Goal: Task Accomplishment & Management: Manage account settings

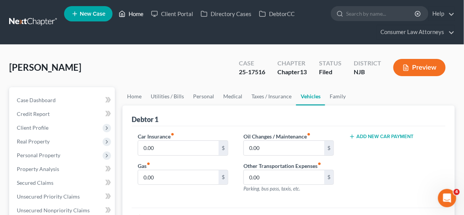
click at [134, 12] on link "Home" at bounding box center [131, 14] width 32 height 14
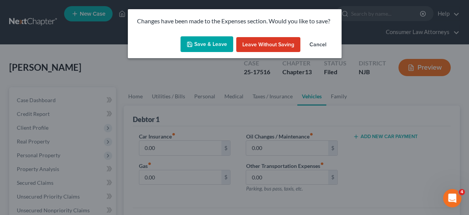
click at [216, 41] on button "Save & Leave" at bounding box center [207, 44] width 53 height 16
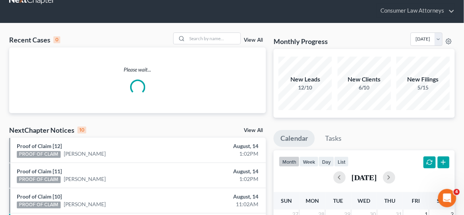
scroll to position [61, 0]
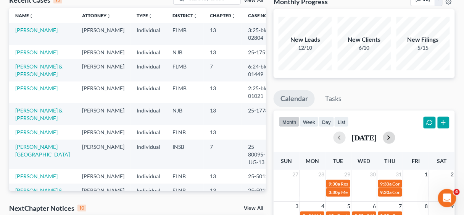
click at [396, 137] on button "button" at bounding box center [389, 137] width 12 height 12
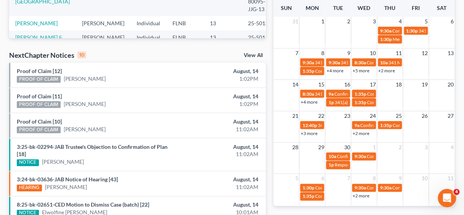
click at [388, 77] on div "7 8 9 10 11 12 13 9:30a 341 Meeting [PERSON_NAME] 9:30a 341 Hearing for [PERSON…" at bounding box center [364, 63] width 181 height 31
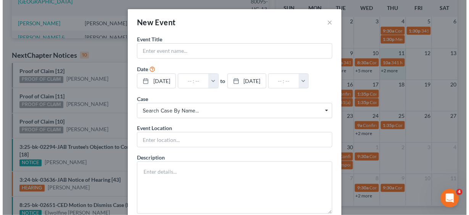
scroll to position [206, 0]
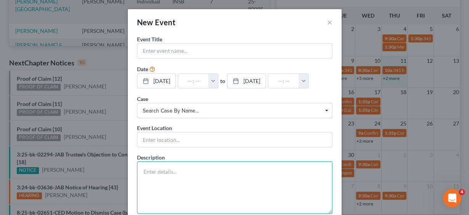
paste textarea "Hearing Rescheduled from [DATE]. (related document:40 Motion for Relief from St…"
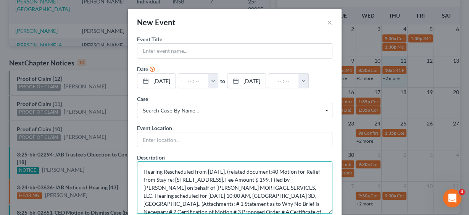
scroll to position [26, 0]
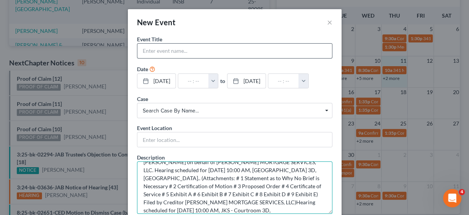
type textarea "Hearing Rescheduled from [DATE]. (related document:40 Motion for Relief from St…"
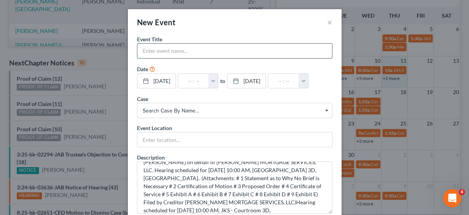
click at [163, 49] on input "text" at bounding box center [234, 51] width 195 height 15
type input "MFR Hearing [PERSON_NAME]"
click at [218, 80] on button "button" at bounding box center [214, 81] width 10 height 15
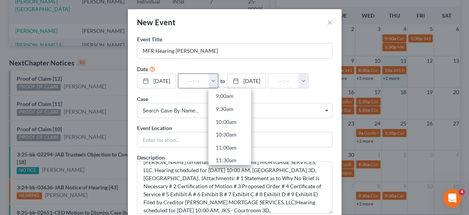
scroll to position [244, 0]
click at [230, 110] on link "10:00am" at bounding box center [230, 110] width 43 height 13
type input "10:00am"
type input "11:00am"
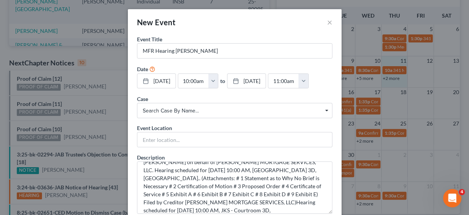
click at [178, 110] on span "Search case by name..." at bounding box center [235, 111] width 184 height 8
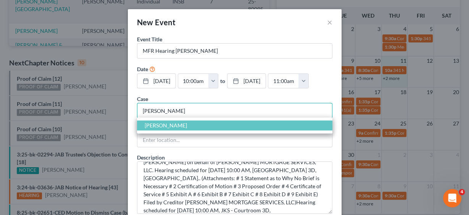
type input "[PERSON_NAME]"
click at [178, 124] on span "[PERSON_NAME]" at bounding box center [166, 125] width 42 height 6
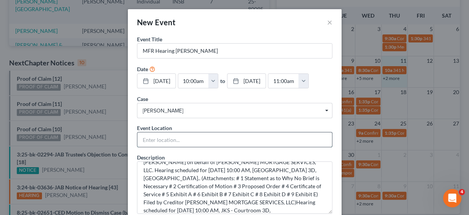
click at [178, 133] on input "text" at bounding box center [234, 139] width 195 height 15
type input "In Person"
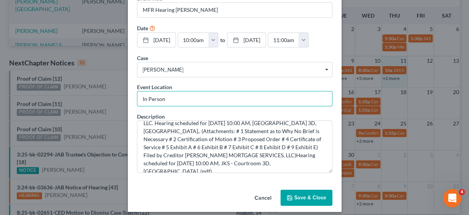
scroll to position [45, 0]
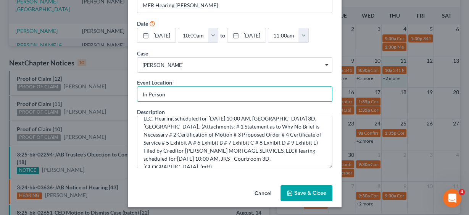
click at [312, 190] on button "Save & Close" at bounding box center [307, 193] width 52 height 16
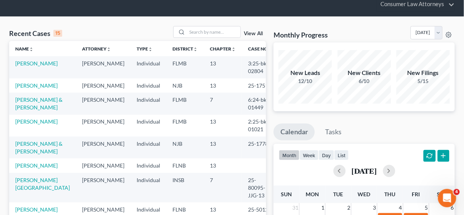
scroll to position [0, 0]
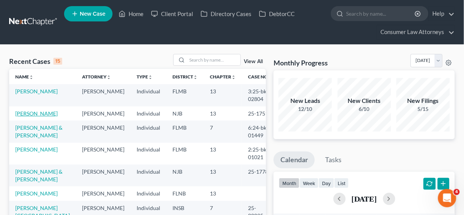
click at [19, 114] on link "[PERSON_NAME]" at bounding box center [36, 113] width 42 height 6
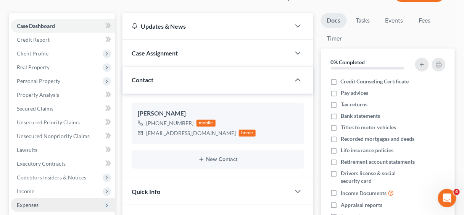
scroll to position [153, 0]
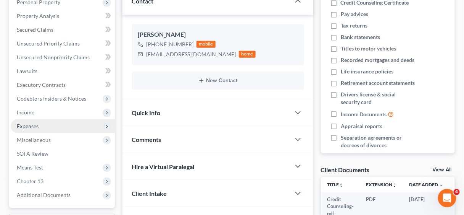
click at [32, 126] on span "Expenses" at bounding box center [28, 126] width 22 height 6
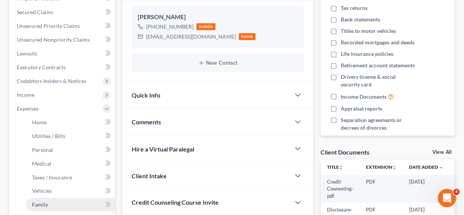
scroll to position [214, 0]
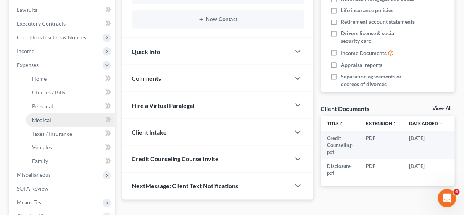
click at [45, 121] on span "Medical" at bounding box center [41, 119] width 19 height 6
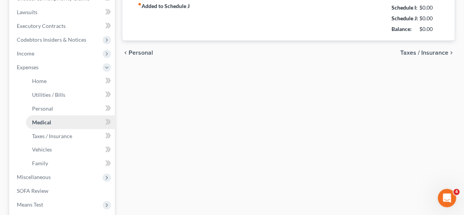
type input "2.50"
type input "2.00"
type input "1.00"
type input "0.00"
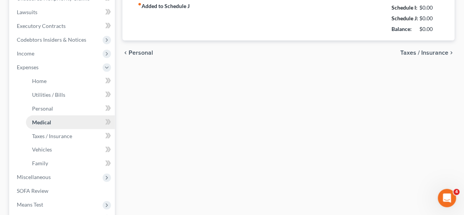
type input "0.00"
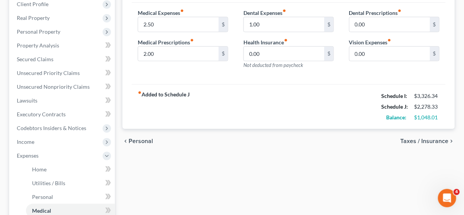
scroll to position [214, 0]
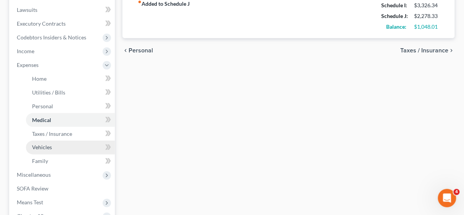
click at [47, 146] on span "Vehicles" at bounding box center [42, 147] width 20 height 6
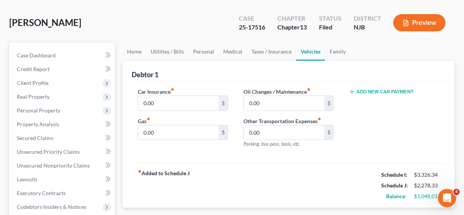
scroll to position [92, 0]
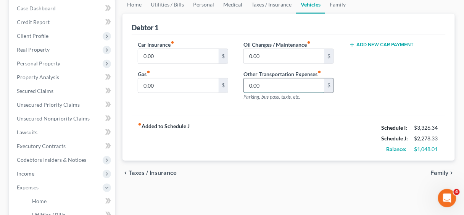
click at [278, 85] on input "0.00" at bounding box center [284, 85] width 81 height 15
drag, startPoint x: 278, startPoint y: 85, endPoint x: 241, endPoint y: 84, distance: 36.7
click at [241, 84] on div "Oil Changes / Maintenance fiber_manual_record 0.00 $ Other Transportation Expen…" at bounding box center [289, 73] width 106 height 66
click at [284, 86] on input "0.00" at bounding box center [284, 85] width 81 height 15
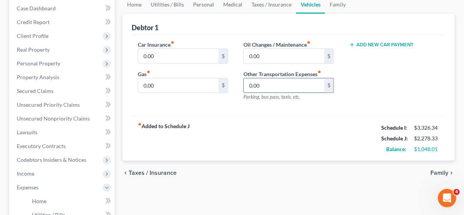
drag, startPoint x: 284, startPoint y: 86, endPoint x: 245, endPoint y: 86, distance: 39.0
click at [245, 86] on input "0.00" at bounding box center [284, 85] width 81 height 15
click at [279, 87] on input "0.00" at bounding box center [284, 85] width 81 height 15
drag, startPoint x: 279, startPoint y: 87, endPoint x: 248, endPoint y: 86, distance: 30.6
click at [248, 86] on input "0.00" at bounding box center [284, 85] width 81 height 15
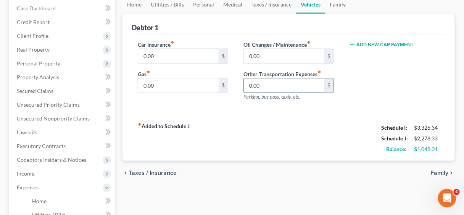
click at [273, 86] on input "0.00" at bounding box center [284, 85] width 81 height 15
drag, startPoint x: 273, startPoint y: 86, endPoint x: 245, endPoint y: 86, distance: 28.3
click at [245, 86] on input "0.00" at bounding box center [284, 85] width 81 height 15
type input "500.00"
click at [276, 113] on div "Car Insurance fiber_manual_record 0.00 $ Gas fiber_manual_record 0.00 $ Oil Cha…" at bounding box center [289, 75] width 314 height 82
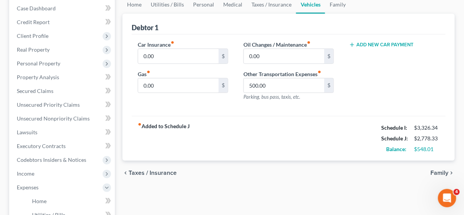
scroll to position [61, 0]
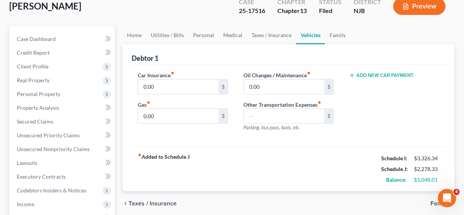
click at [258, 142] on div "Car Insurance fiber_manual_record 0.00 $ Gas fiber_manual_record 0.00 $ Oil Cha…" at bounding box center [289, 106] width 314 height 82
click at [272, 116] on input "text" at bounding box center [284, 116] width 81 height 15
click at [254, 115] on input "text" at bounding box center [284, 116] width 81 height 15
type input "500.00"
click at [293, 143] on div "Car Insurance fiber_manual_record 0.00 $ Gas fiber_manual_record 0.00 $ Oil Cha…" at bounding box center [289, 106] width 314 height 82
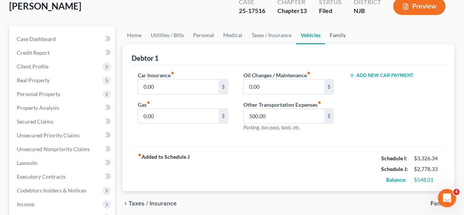
click at [330, 32] on link "Family" at bounding box center [337, 35] width 25 height 18
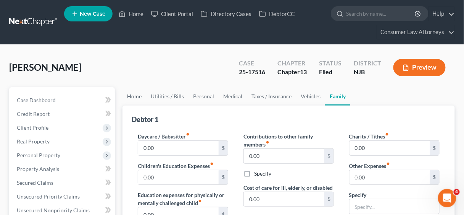
click at [135, 95] on link "Home" at bounding box center [135, 96] width 24 height 18
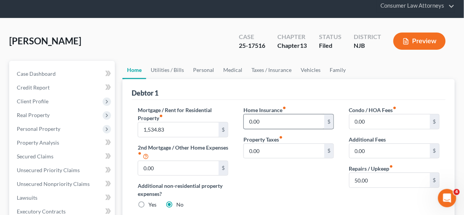
scroll to position [61, 0]
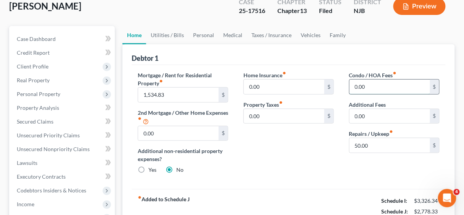
click at [372, 87] on input "0.00" at bounding box center [390, 86] width 81 height 15
click at [309, 143] on div "Home Insurance fiber_manual_record 0.00 $ Property Taxes fiber_manual_record 0.…" at bounding box center [289, 125] width 106 height 109
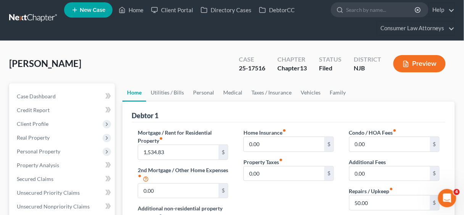
scroll to position [0, 0]
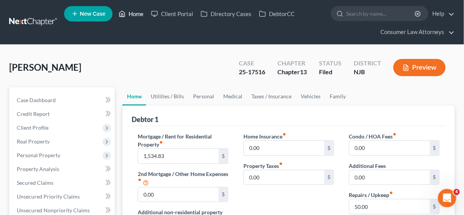
click at [139, 11] on link "Home" at bounding box center [131, 14] width 32 height 14
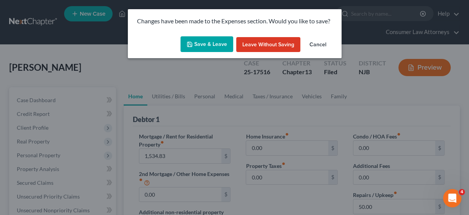
click at [216, 45] on button "Save & Leave" at bounding box center [207, 44] width 53 height 16
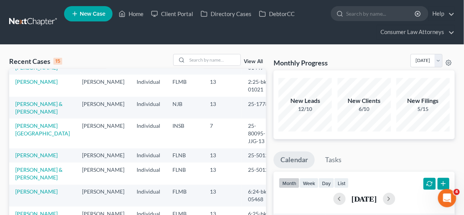
scroll to position [122, 0]
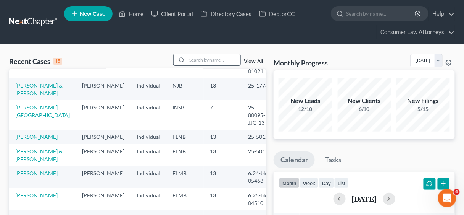
click at [210, 58] on input "search" at bounding box center [213, 59] width 53 height 11
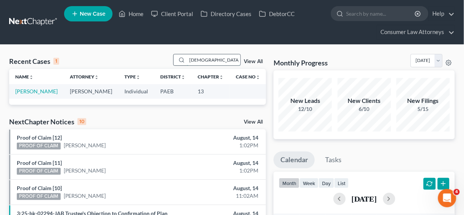
scroll to position [0, 0]
type input "[DEMOGRAPHIC_DATA]"
click at [37, 91] on link "[PERSON_NAME]" at bounding box center [36, 91] width 42 height 6
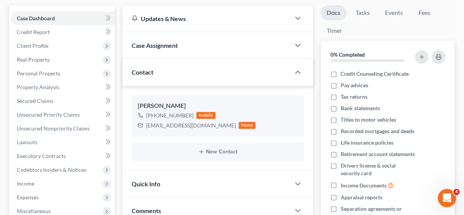
scroll to position [153, 0]
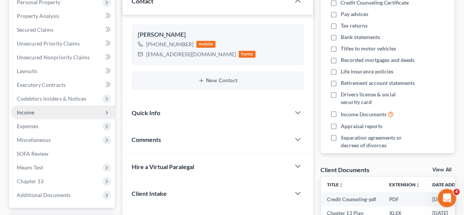
click at [24, 110] on span "Income" at bounding box center [26, 112] width 18 height 6
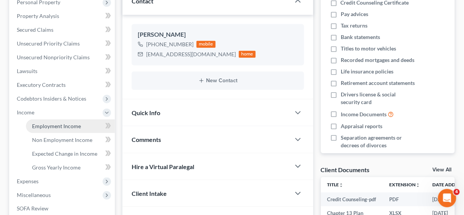
click at [54, 125] on span "Employment Income" at bounding box center [56, 126] width 49 height 6
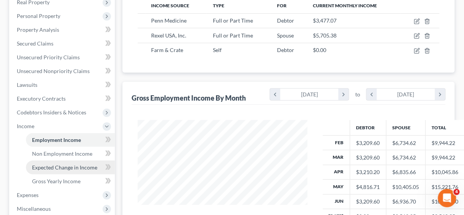
scroll to position [153, 0]
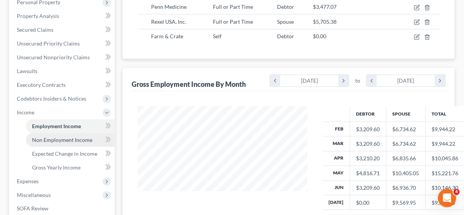
click at [66, 139] on span "Non Employment Income" at bounding box center [62, 139] width 60 height 6
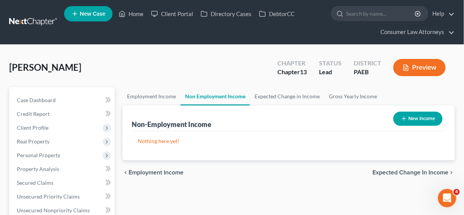
click at [425, 116] on button "New Income" at bounding box center [418, 119] width 49 height 14
select select "0"
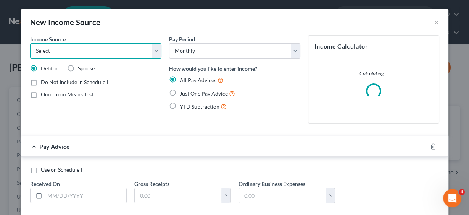
click at [155, 48] on select "Select Unemployment Disability (from employer) Pension Retirement Social Securi…" at bounding box center [95, 50] width 131 height 15
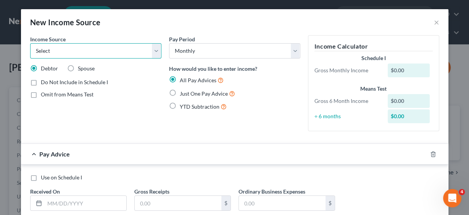
select select "7"
click at [30, 43] on select "Select Unemployment Disability (from employer) Pension Retirement Social Securi…" at bounding box center [95, 50] width 131 height 15
click at [180, 92] on label "Just One Pay Advice" at bounding box center [207, 93] width 55 height 9
click at [183, 92] on input "Just One Pay Advice" at bounding box center [185, 91] width 5 height 5
radio input "true"
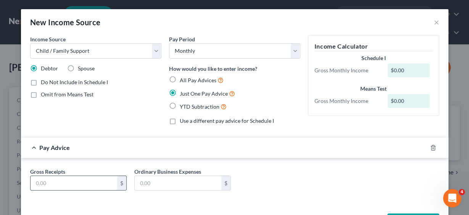
click at [81, 178] on input "text" at bounding box center [74, 183] width 87 height 15
type input "703.06"
click at [254, 180] on div "Gross Receipts 703.06 $ Ordinary Business Expenses $" at bounding box center [234, 181] width 417 height 29
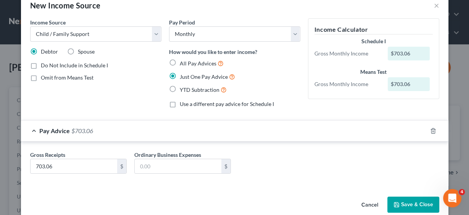
scroll to position [29, 0]
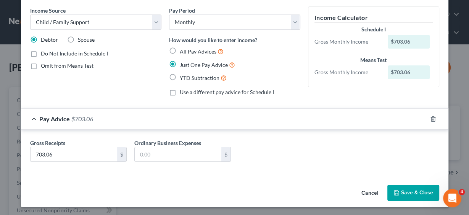
click at [413, 194] on button "Save & Close" at bounding box center [414, 192] width 52 height 16
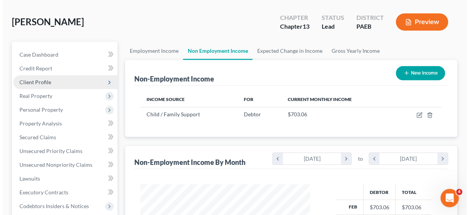
scroll to position [61, 0]
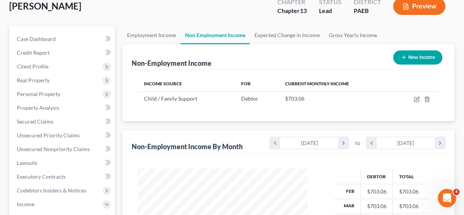
click at [419, 53] on button "New Income" at bounding box center [418, 57] width 49 height 14
select select "0"
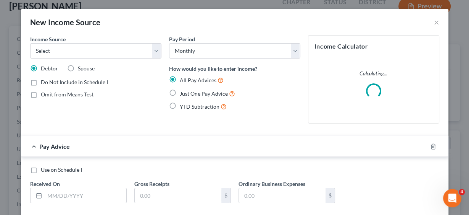
scroll to position [136, 187]
click at [156, 50] on select "Select Unemployment Disability (from employer) Pension Retirement Social Securi…" at bounding box center [95, 50] width 131 height 15
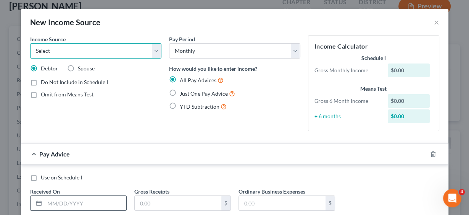
select select "13"
click at [30, 43] on select "Select Unemployment Disability (from employer) Pension Retirement Social Securi…" at bounding box center [95, 50] width 131 height 15
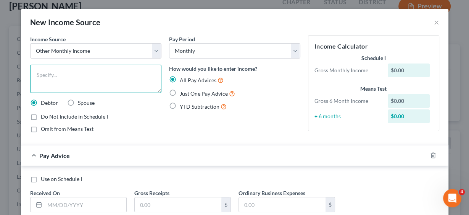
click at [75, 80] on textarea at bounding box center [95, 79] width 131 height 28
type textarea "Stock Dividends"
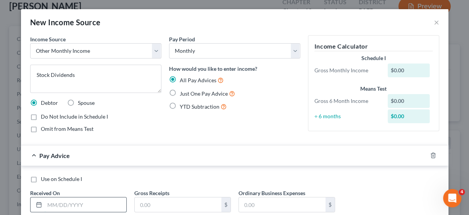
click at [83, 204] on input "text" at bounding box center [86, 204] width 82 height 15
type input "[DATE]"
click at [159, 203] on input "text" at bounding box center [178, 204] width 87 height 15
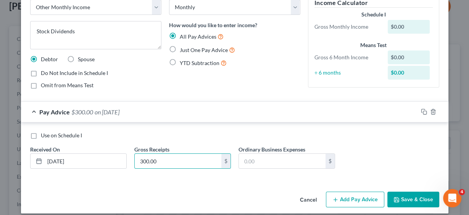
scroll to position [50, 0]
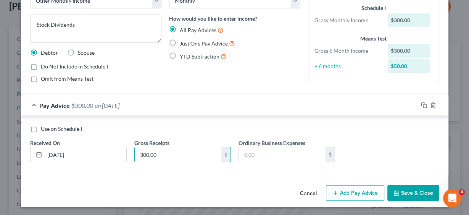
type input "300.00"
click at [359, 192] on button "Add Pay Advice" at bounding box center [355, 193] width 58 height 16
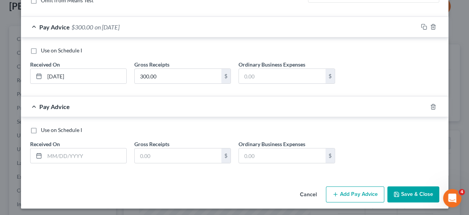
scroll to position [129, 0]
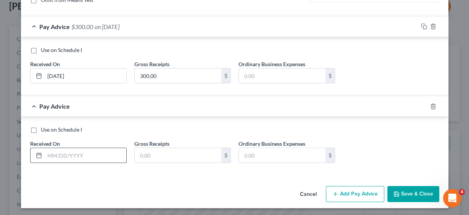
click at [73, 151] on input "text" at bounding box center [86, 155] width 82 height 15
type input "[DATE]"
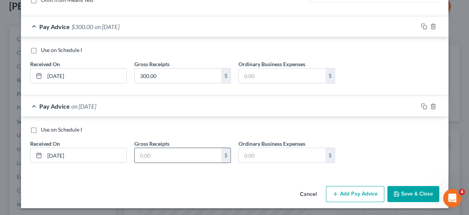
click at [137, 152] on input "text" at bounding box center [178, 155] width 87 height 15
type input "150.00"
click at [355, 194] on button "Add Pay Advice" at bounding box center [355, 194] width 58 height 16
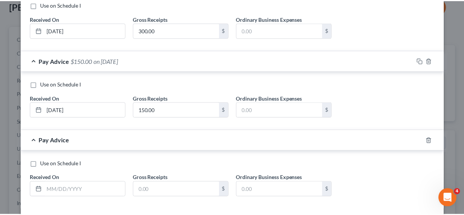
scroll to position [208, 0]
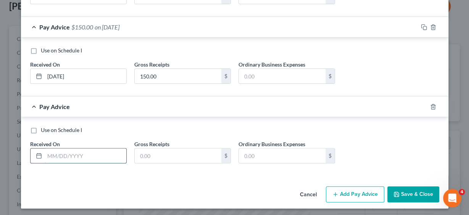
click at [66, 154] on input "text" at bounding box center [86, 155] width 82 height 15
type input "[DATE]"
click at [167, 150] on input "text" at bounding box center [178, 155] width 87 height 15
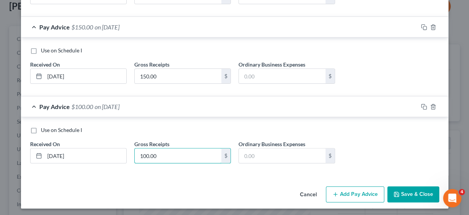
type input "100.00"
click at [422, 188] on button "Save & Close" at bounding box center [414, 194] width 52 height 16
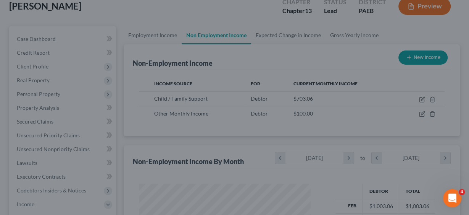
scroll to position [381792, 381742]
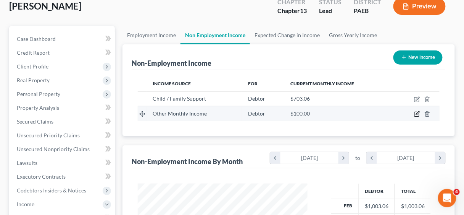
click at [416, 113] on icon "button" at bounding box center [417, 114] width 6 height 6
select select "13"
select select "0"
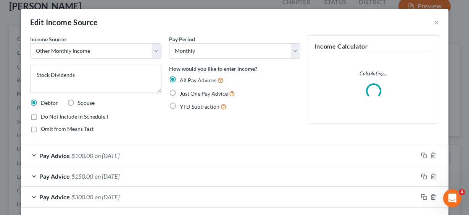
scroll to position [136, 187]
click at [156, 50] on select "Select Unemployment Disability (from employer) Pension Retirement Social Securi…" at bounding box center [95, 50] width 131 height 15
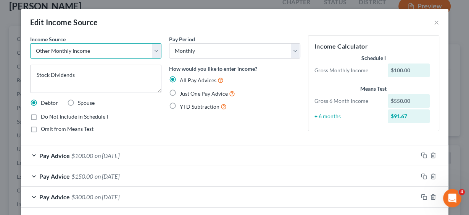
select select "6"
click at [30, 43] on select "Select Unemployment Disability (from employer) Pension Retirement Social Securi…" at bounding box center [95, 50] width 131 height 15
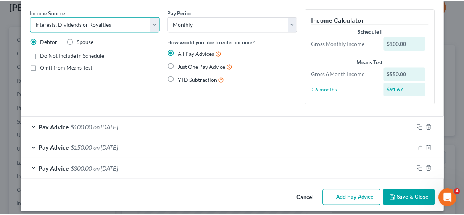
scroll to position [32, 0]
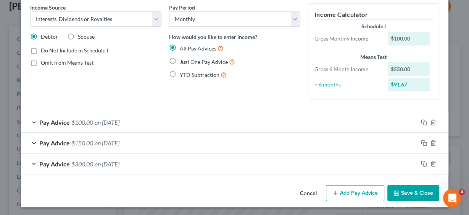
click at [408, 192] on button "Save & Close" at bounding box center [414, 193] width 52 height 16
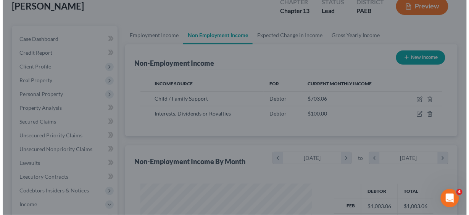
scroll to position [381792, 381742]
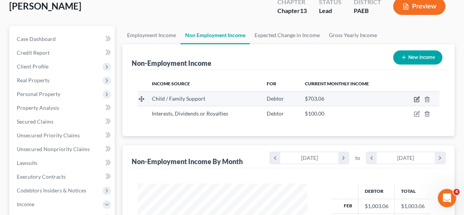
click at [418, 99] on icon "button" at bounding box center [417, 98] width 3 height 3
select select "7"
select select "0"
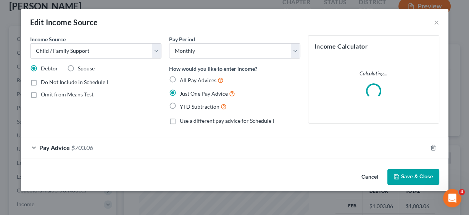
scroll to position [136, 187]
click at [180, 78] on label "All Pay Advices" at bounding box center [202, 80] width 44 height 9
click at [183, 78] on input "All Pay Advices" at bounding box center [185, 78] width 5 height 5
radio input "true"
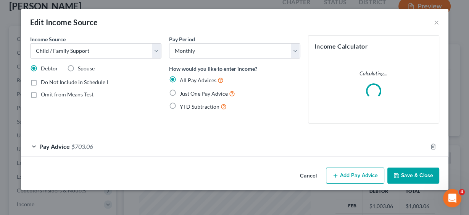
click at [61, 144] on span "Pay Advice" at bounding box center [54, 145] width 31 height 7
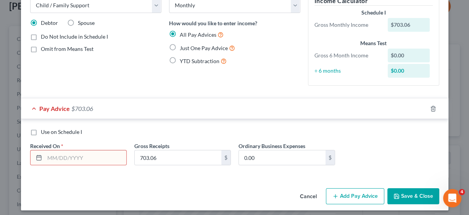
scroll to position [49, 0]
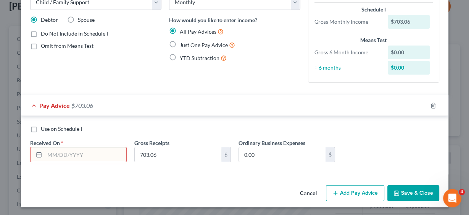
click at [94, 154] on input "text" at bounding box center [86, 154] width 82 height 15
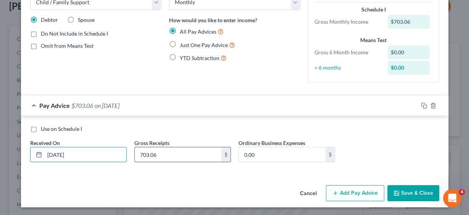
type input "[DATE]"
click at [163, 154] on input "703.06" at bounding box center [178, 154] width 87 height 15
type input "703.07"
click at [363, 191] on button "Add Pay Advice" at bounding box center [355, 193] width 58 height 16
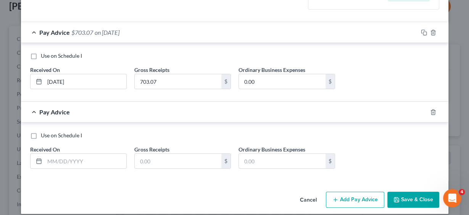
scroll to position [128, 0]
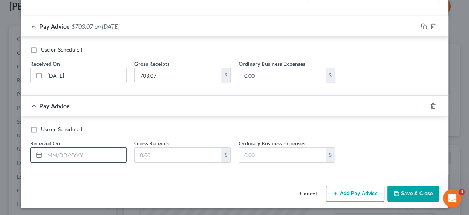
click at [74, 152] on input "text" at bounding box center [86, 154] width 82 height 15
type input "[DATE]"
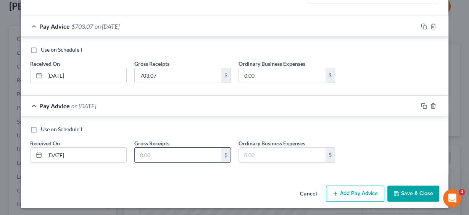
click at [144, 152] on input "text" at bounding box center [178, 154] width 87 height 15
type input "703.08"
click at [355, 192] on button "Add Pay Advice" at bounding box center [355, 193] width 58 height 16
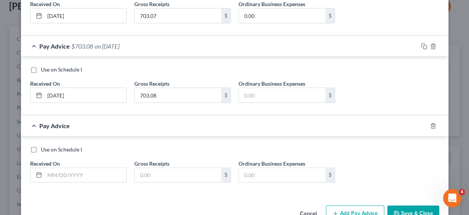
scroll to position [189, 0]
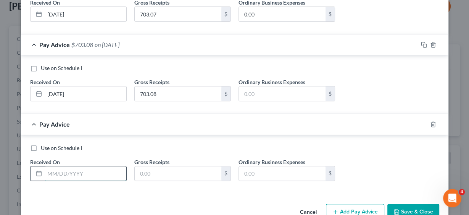
click at [73, 168] on input "text" at bounding box center [86, 173] width 82 height 15
type input "[DATE]"
click at [147, 174] on input "text" at bounding box center [178, 173] width 87 height 15
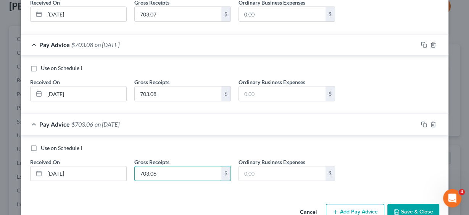
type input "703.06"
drag, startPoint x: 357, startPoint y: 209, endPoint x: 18, endPoint y: 7, distance: 395.4
click at [357, 209] on button "Add Pay Advice" at bounding box center [355, 212] width 58 height 16
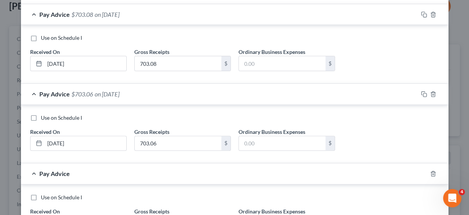
scroll to position [280, 0]
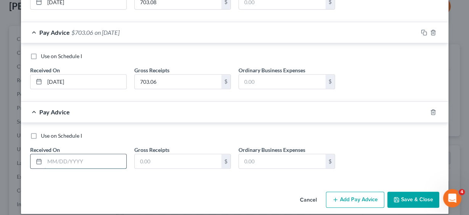
click at [75, 159] on input "text" at bounding box center [86, 161] width 82 height 15
type input "[DATE]"
click at [169, 154] on input "text" at bounding box center [178, 161] width 87 height 15
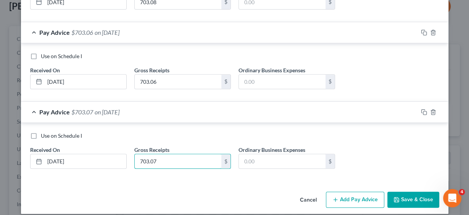
scroll to position [285, 0]
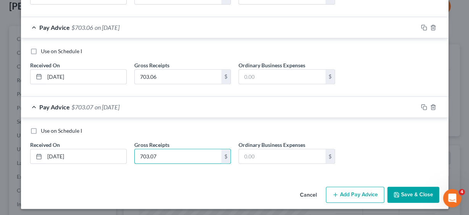
type input "703.07"
click at [348, 194] on button "Add Pay Advice" at bounding box center [355, 194] width 58 height 16
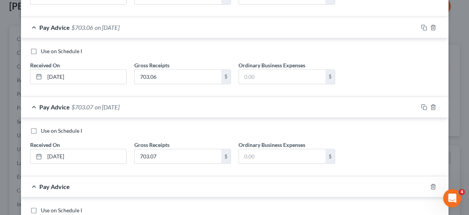
scroll to position [364, 0]
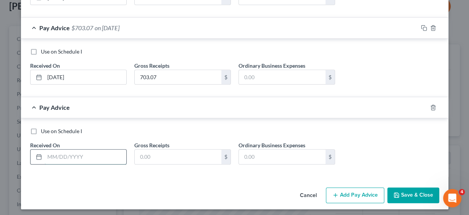
drag, startPoint x: 70, startPoint y: 157, endPoint x: 95, endPoint y: 158, distance: 24.9
click at [70, 157] on input "text" at bounding box center [86, 156] width 82 height 15
click at [63, 152] on input "text" at bounding box center [86, 156] width 82 height 15
type input "[DATE]"
click at [155, 150] on input "text" at bounding box center [178, 156] width 87 height 15
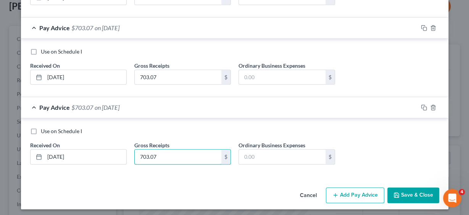
type input "703.07"
click at [361, 191] on button "Add Pay Advice" at bounding box center [355, 195] width 58 height 16
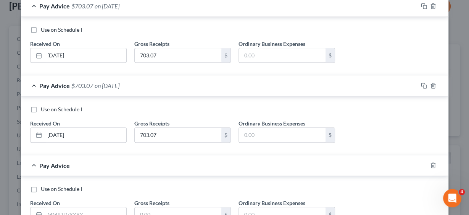
scroll to position [425, 0]
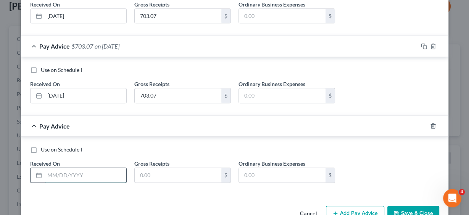
click at [69, 169] on input "text" at bounding box center [86, 175] width 82 height 15
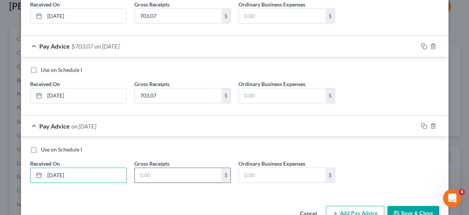
type input "[DATE]"
click at [147, 173] on input "text" at bounding box center [178, 175] width 87 height 15
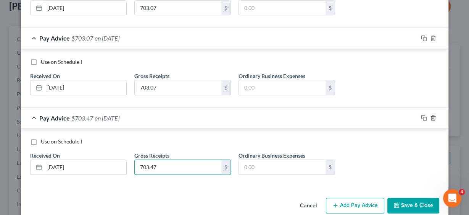
scroll to position [443, 0]
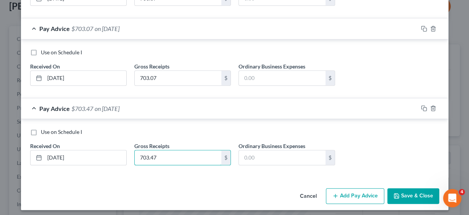
type input "703.47"
click at [345, 193] on button "Add Pay Advice" at bounding box center [355, 196] width 58 height 16
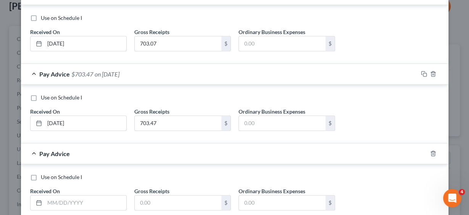
scroll to position [522, 0]
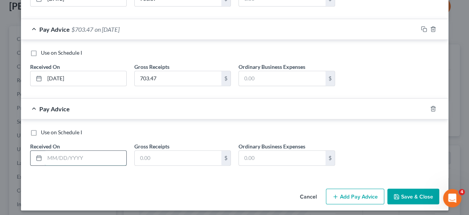
click at [71, 153] on input "text" at bounding box center [86, 157] width 82 height 15
type input "[DATE]"
click at [187, 153] on input "text" at bounding box center [178, 157] width 87 height 15
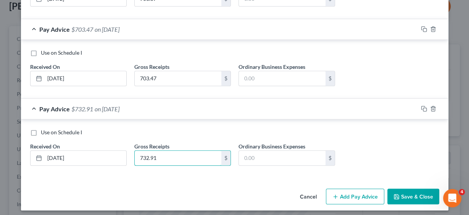
type input "732.91"
click at [358, 192] on button "Add Pay Advice" at bounding box center [355, 196] width 58 height 16
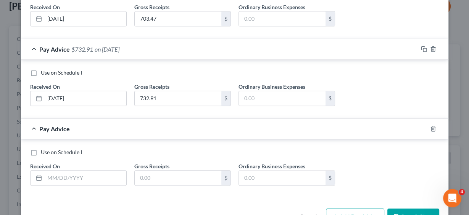
scroll to position [583, 0]
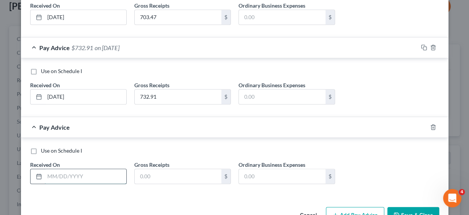
click at [76, 175] on input "text" at bounding box center [86, 176] width 82 height 15
type input "[DATE]"
click at [157, 173] on input "text" at bounding box center [178, 176] width 87 height 15
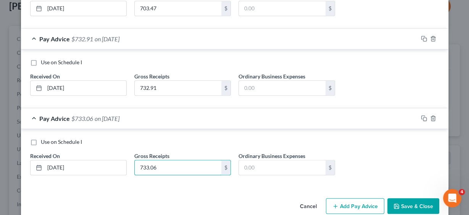
scroll to position [601, 0]
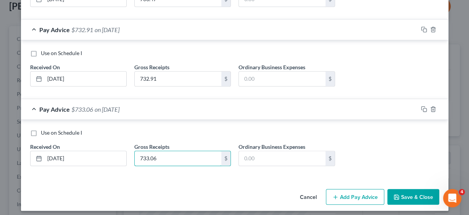
type input "733.06"
click at [356, 192] on button "Add Pay Advice" at bounding box center [355, 197] width 58 height 16
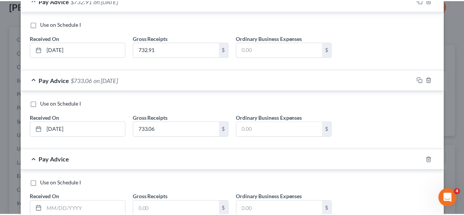
scroll to position [680, 0]
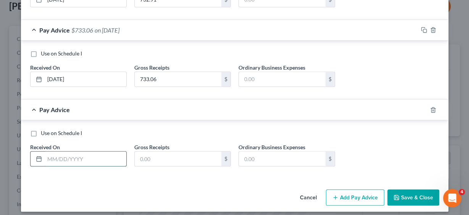
click at [79, 153] on input "text" at bounding box center [86, 158] width 82 height 15
type input "[DATE]"
click at [144, 154] on input "text" at bounding box center [178, 158] width 87 height 15
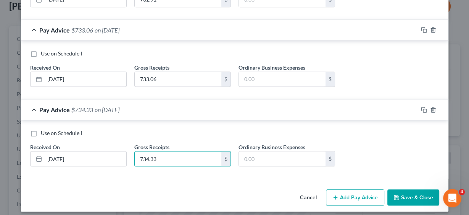
type input "734.33"
click at [419, 191] on button "Save & Close" at bounding box center [414, 197] width 52 height 16
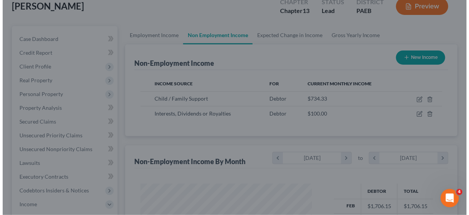
scroll to position [381792, 381742]
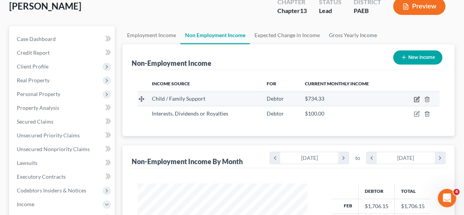
click at [416, 97] on icon "button" at bounding box center [417, 99] width 6 height 6
select select "7"
select select "0"
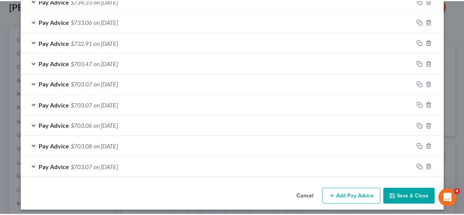
scroll to position [155, 0]
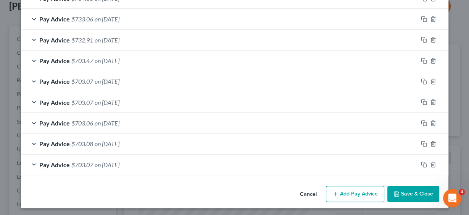
click at [409, 192] on button "Save & Close" at bounding box center [414, 194] width 52 height 16
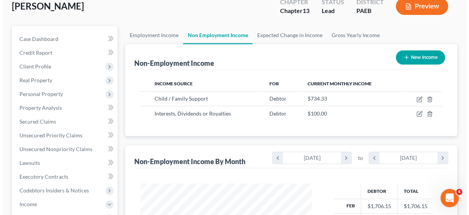
scroll to position [381792, 381742]
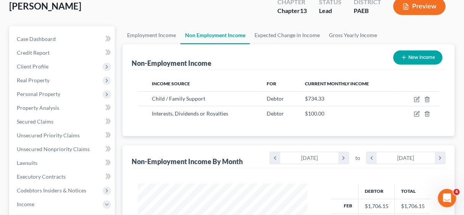
click at [416, 57] on button "New Income" at bounding box center [418, 57] width 49 height 14
select select "0"
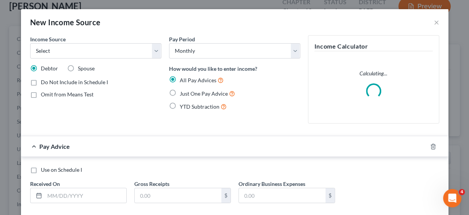
scroll to position [136, 187]
click at [155, 51] on select "Select Unemployment Disability (from employer) Pension Retirement Social Securi…" at bounding box center [95, 50] width 131 height 15
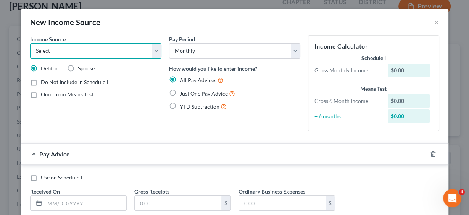
select select "7"
click at [30, 43] on select "Select Unemployment Disability (from employer) Pension Retirement Social Securi…" at bounding box center [95, 50] width 131 height 15
click at [154, 50] on select "Select Unemployment Disability (from employer) Pension Retirement Social Securi…" at bounding box center [95, 50] width 131 height 15
click at [30, 43] on select "Select Unemployment Disability (from employer) Pension Retirement Social Securi…" at bounding box center [95, 50] width 131 height 15
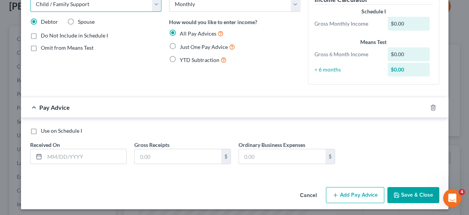
scroll to position [49, 0]
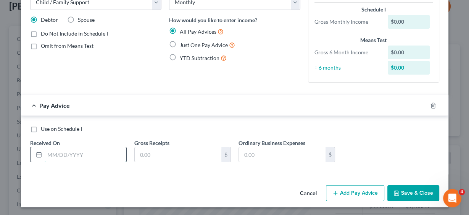
click at [88, 150] on input "text" at bounding box center [86, 154] width 82 height 15
click at [87, 152] on input "text" at bounding box center [86, 154] width 82 height 15
click at [68, 150] on input "text" at bounding box center [86, 154] width 82 height 15
type input "[DATE]"
click at [153, 154] on input "text" at bounding box center [178, 154] width 87 height 15
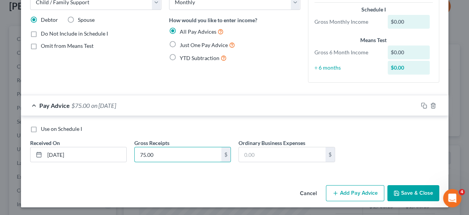
type input "75.00"
click at [344, 192] on button "Add Pay Advice" at bounding box center [355, 193] width 58 height 16
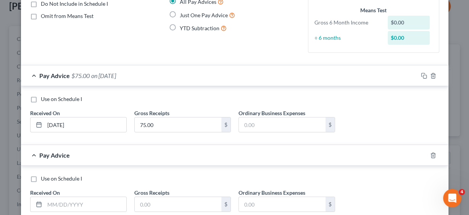
scroll to position [128, 0]
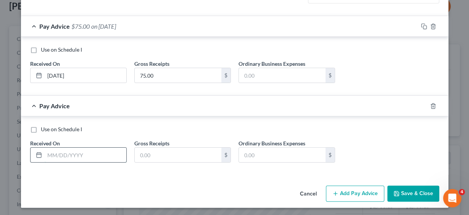
click at [87, 155] on input "text" at bounding box center [86, 154] width 82 height 15
type input "[DATE]"
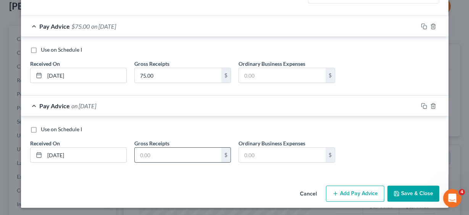
click at [149, 150] on input "text" at bounding box center [178, 154] width 87 height 15
type input "75.00"
click at [348, 191] on button "Add Pay Advice" at bounding box center [355, 193] width 58 height 16
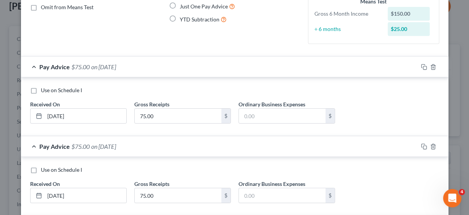
scroll to position [0, 0]
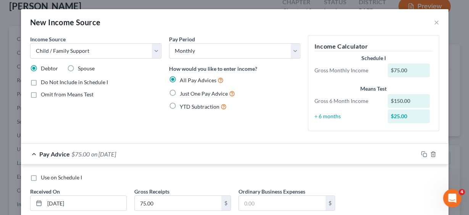
click at [180, 91] on label "Just One Pay Advice" at bounding box center [207, 93] width 55 height 9
click at [183, 91] on input "Just One Pay Advice" at bounding box center [185, 91] width 5 height 5
radio input "true"
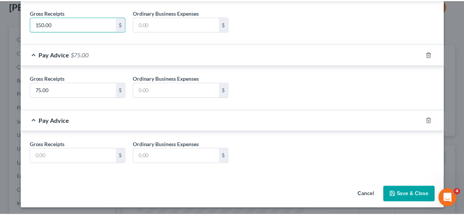
scroll to position [159, 0]
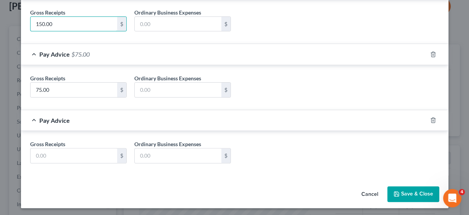
type input "150.00"
click at [412, 189] on button "Save & Close" at bounding box center [414, 194] width 52 height 16
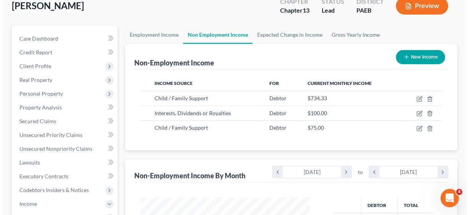
scroll to position [61, 0]
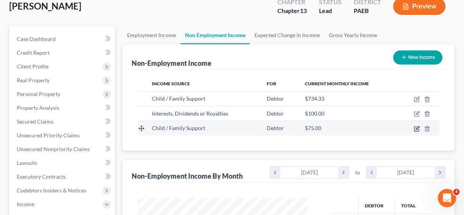
click at [415, 128] on icon "button" at bounding box center [417, 129] width 6 height 6
select select "7"
select select "0"
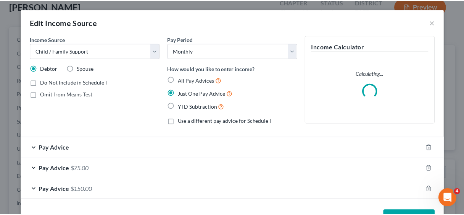
scroll to position [136, 187]
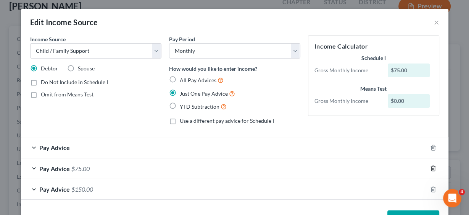
click at [433, 167] on icon "button" at bounding box center [433, 168] width 6 height 6
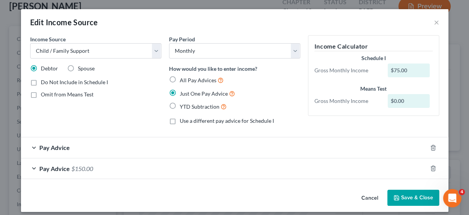
click at [413, 195] on button "Save & Close" at bounding box center [414, 197] width 52 height 16
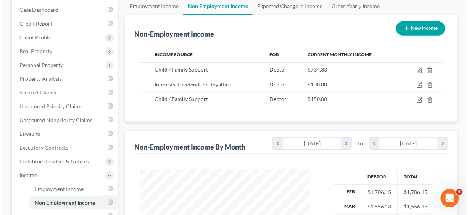
scroll to position [61, 0]
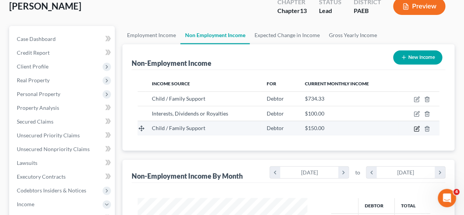
click at [415, 128] on icon "button" at bounding box center [417, 128] width 5 height 5
select select "7"
select select "0"
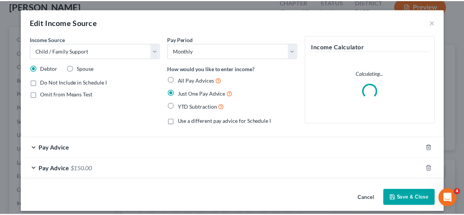
scroll to position [136, 187]
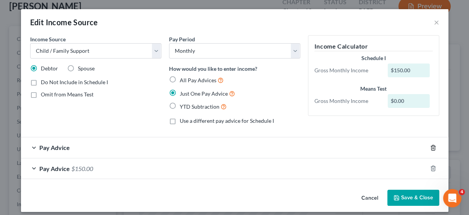
click at [432, 145] on icon "button" at bounding box center [433, 147] width 3 height 5
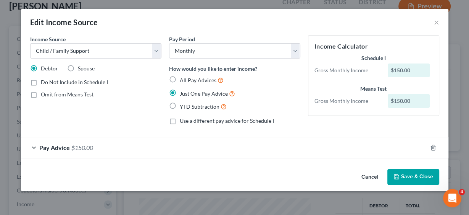
click at [417, 176] on button "Save & Close" at bounding box center [414, 177] width 52 height 16
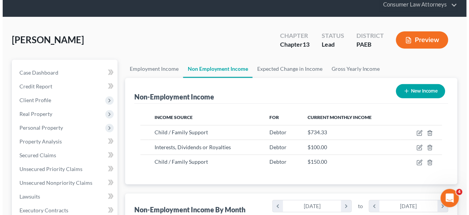
scroll to position [0, 0]
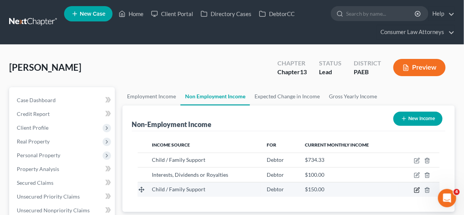
click at [416, 187] on icon "button" at bounding box center [417, 190] width 6 height 6
select select "7"
select select "0"
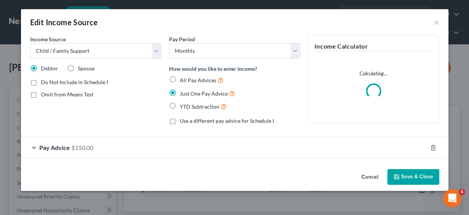
scroll to position [136, 187]
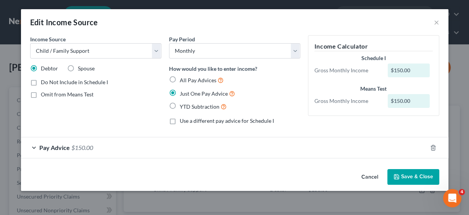
click at [180, 78] on label "All Pay Advices" at bounding box center [202, 80] width 44 height 9
click at [183, 78] on input "All Pay Advices" at bounding box center [185, 78] width 5 height 5
radio input "true"
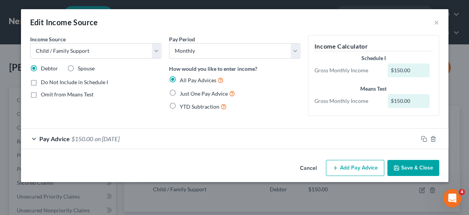
click at [47, 137] on span "Pay Advice" at bounding box center [54, 138] width 31 height 7
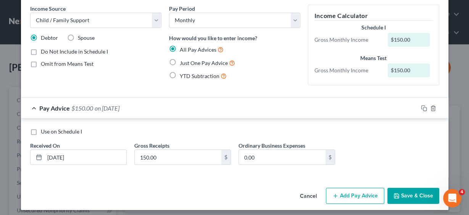
scroll to position [33, 0]
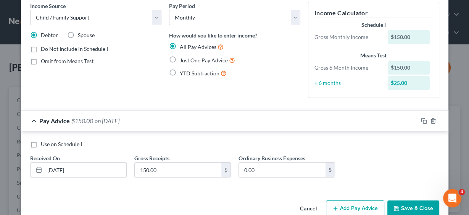
click at [86, 154] on div "Received On * [DATE]" at bounding box center [78, 165] width 104 height 23
drag, startPoint x: 84, startPoint y: 168, endPoint x: 38, endPoint y: 167, distance: 46.2
click at [38, 167] on div "[DATE]" at bounding box center [78, 169] width 97 height 15
click at [175, 167] on input "150.00" at bounding box center [178, 169] width 87 height 15
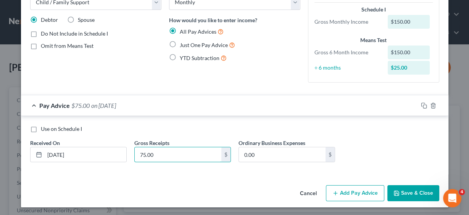
type input "75.00"
click at [355, 193] on button "Add Pay Advice" at bounding box center [355, 193] width 58 height 16
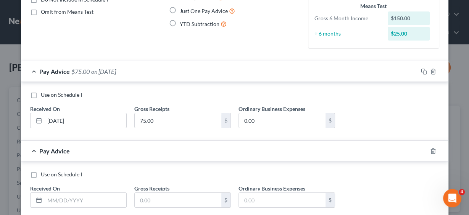
scroll to position [128, 0]
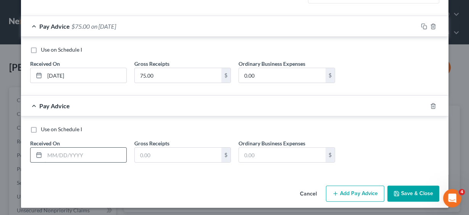
click at [89, 157] on input "text" at bounding box center [86, 154] width 82 height 15
type input "[DATE]"
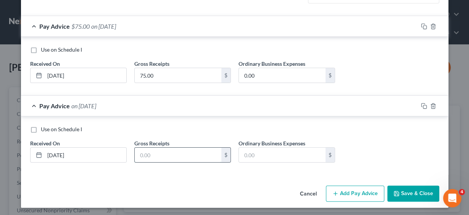
click at [157, 152] on input "text" at bounding box center [178, 154] width 87 height 15
type input "75.00"
click at [354, 195] on button "Add Pay Advice" at bounding box center [355, 193] width 58 height 16
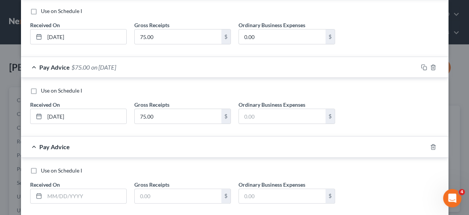
scroll to position [206, 0]
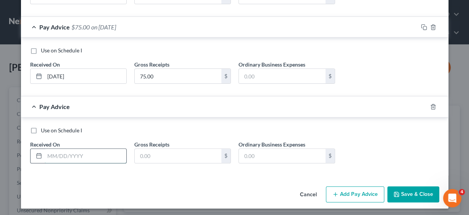
click at [57, 152] on input "text" at bounding box center [86, 156] width 82 height 15
type input "[DATE]"
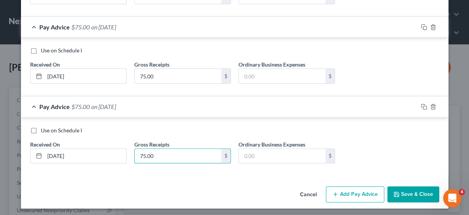
type input "75.00"
click at [353, 194] on button "Add Pay Advice" at bounding box center [355, 194] width 58 height 16
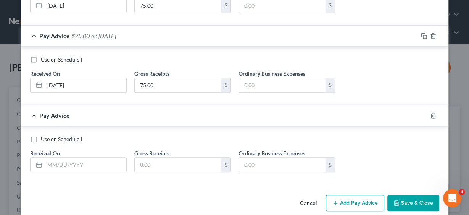
scroll to position [285, 0]
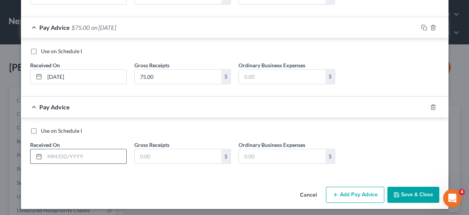
click at [76, 155] on input "text" at bounding box center [86, 156] width 82 height 15
type input "[DATE]"
click at [164, 154] on input "text" at bounding box center [178, 156] width 87 height 15
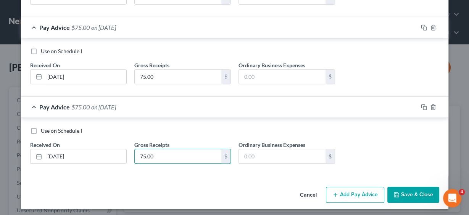
type input "75.00"
click at [350, 188] on button "Add Pay Advice" at bounding box center [355, 194] width 58 height 16
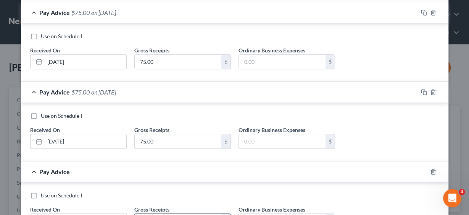
scroll to position [364, 0]
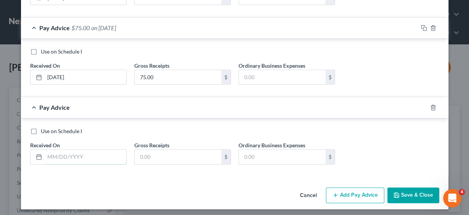
drag, startPoint x: 106, startPoint y: 154, endPoint x: 129, endPoint y: 154, distance: 23.3
click at [106, 154] on input "text" at bounding box center [86, 156] width 82 height 15
click at [91, 150] on input "text" at bounding box center [86, 156] width 82 height 15
type input "[DATE]"
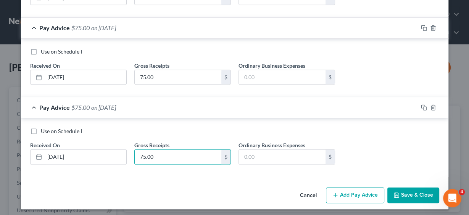
type input "75.00"
click at [346, 190] on button "Add Pay Advice" at bounding box center [355, 195] width 58 height 16
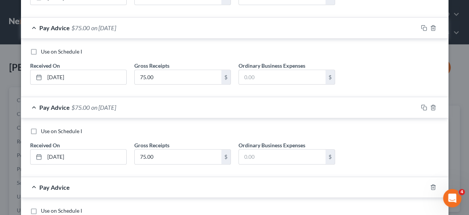
scroll to position [443, 0]
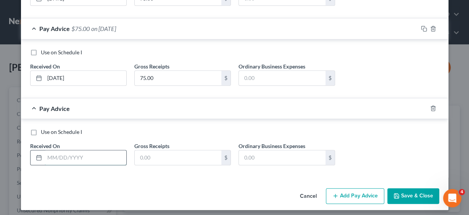
click at [70, 153] on input "text" at bounding box center [86, 157] width 82 height 15
type input "[DATE]"
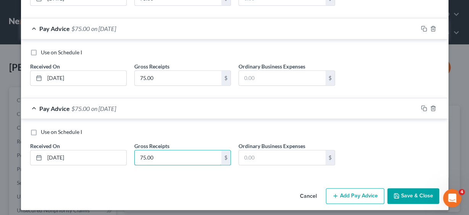
type input "75.00"
click at [359, 191] on button "Add Pay Advice" at bounding box center [355, 196] width 58 height 16
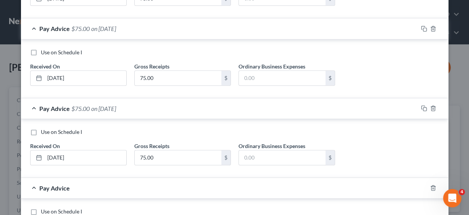
scroll to position [522, 0]
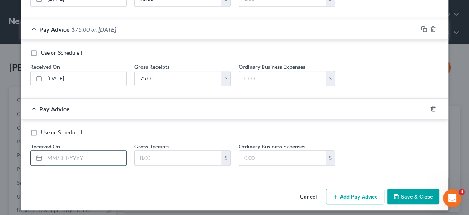
click at [102, 152] on input "text" at bounding box center [86, 157] width 82 height 15
type input "[DATE]"
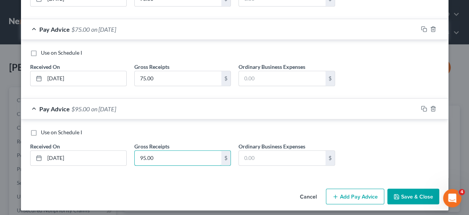
type input "95.00"
click at [336, 188] on button "Add Pay Advice" at bounding box center [355, 196] width 58 height 16
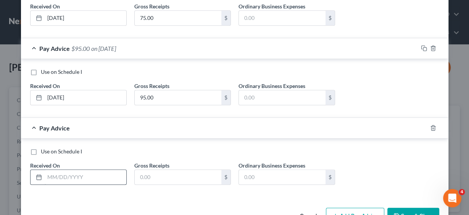
scroll to position [601, 0]
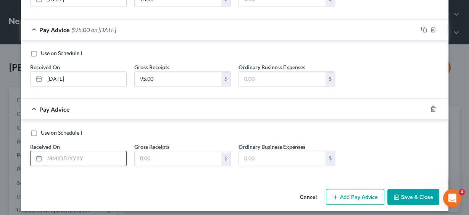
click at [66, 156] on input "text" at bounding box center [86, 158] width 82 height 15
type input "[DATE]"
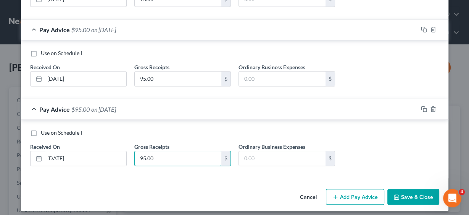
type input "95.00"
click at [343, 192] on button "Add Pay Advice" at bounding box center [355, 197] width 58 height 16
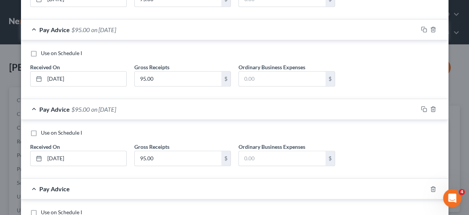
scroll to position [680, 0]
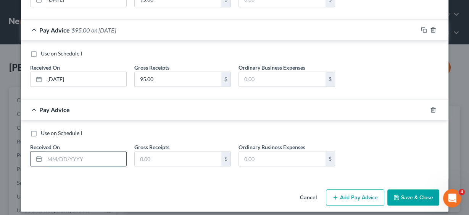
click at [81, 151] on input "text" at bounding box center [86, 158] width 82 height 15
type input "[DATE]"
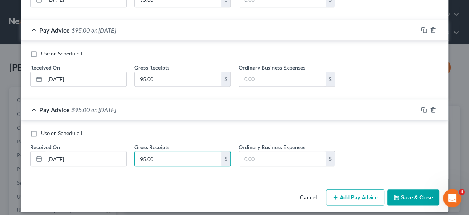
type input "95.00"
click at [354, 189] on button "Add Pay Advice" at bounding box center [355, 197] width 58 height 16
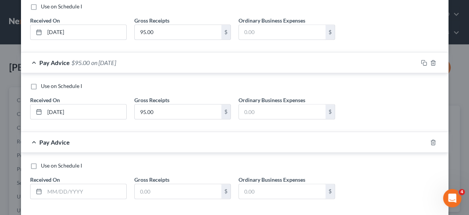
scroll to position [759, 0]
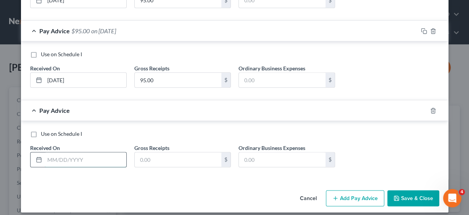
click at [78, 152] on input "text" at bounding box center [86, 159] width 82 height 15
type input "[DATE]"
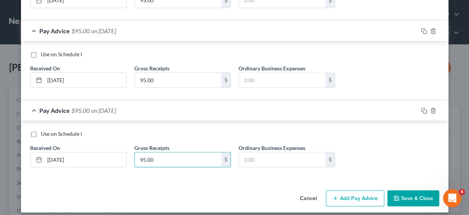
type input "95.00"
click at [356, 190] on button "Add Pay Advice" at bounding box center [355, 198] width 58 height 16
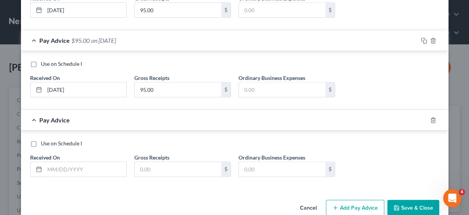
scroll to position [838, 0]
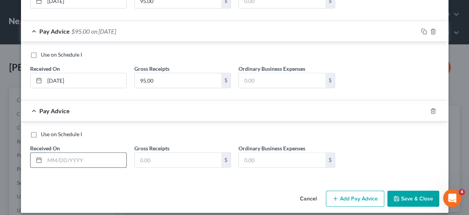
click at [76, 153] on input "text" at bounding box center [86, 159] width 82 height 15
type input "[DATE]"
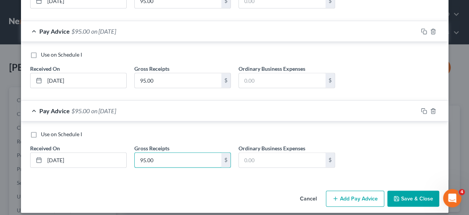
type input "95.00"
click at [346, 194] on button "Add Pay Advice" at bounding box center [355, 198] width 58 height 16
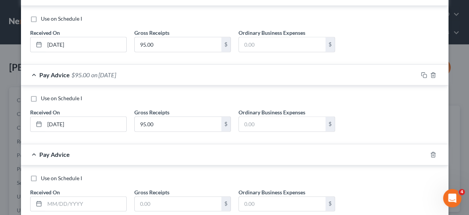
scroll to position [917, 0]
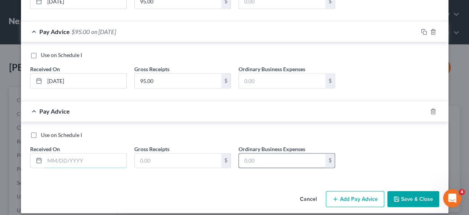
drag, startPoint x: 76, startPoint y: 156, endPoint x: 281, endPoint y: 150, distance: 205.2
click at [76, 156] on input "text" at bounding box center [86, 160] width 82 height 15
click at [81, 153] on input "text" at bounding box center [86, 160] width 82 height 15
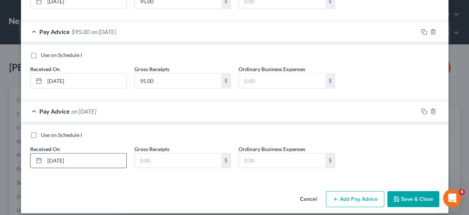
type input "[DATE]"
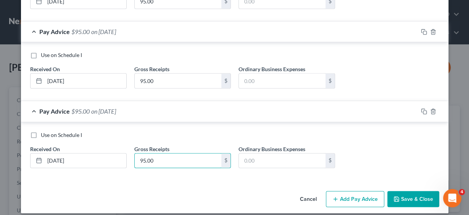
type input "95.00"
click at [350, 194] on button "Add Pay Advice" at bounding box center [355, 199] width 58 height 16
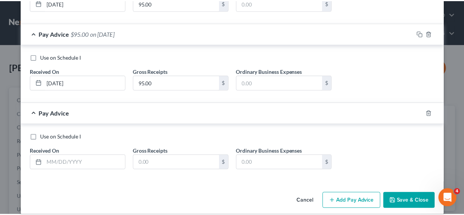
scroll to position [996, 0]
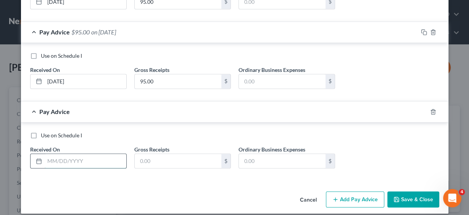
click at [92, 159] on input "text" at bounding box center [86, 161] width 82 height 15
type input "[DATE]"
click at [163, 157] on input "text" at bounding box center [178, 161] width 87 height 15
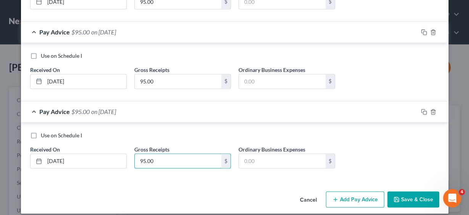
type input "95.00"
click at [399, 193] on button "Save & Close" at bounding box center [414, 199] width 52 height 16
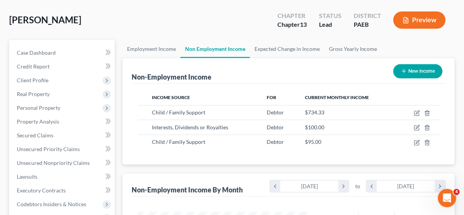
scroll to position [122, 0]
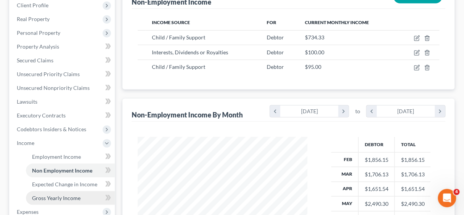
click at [56, 197] on span "Gross Yearly Income" at bounding box center [56, 197] width 49 height 6
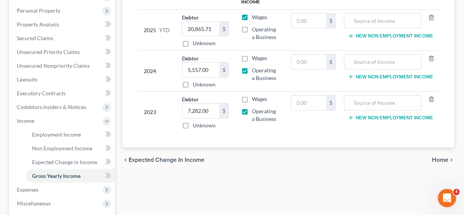
scroll to position [153, 0]
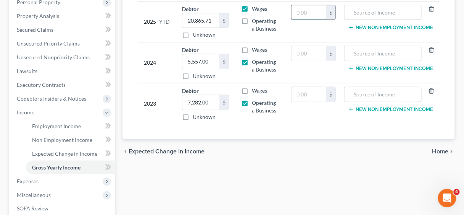
click at [316, 13] on input "text" at bounding box center [309, 12] width 35 height 15
click at [65, 139] on span "Non Employment Income" at bounding box center [62, 139] width 60 height 6
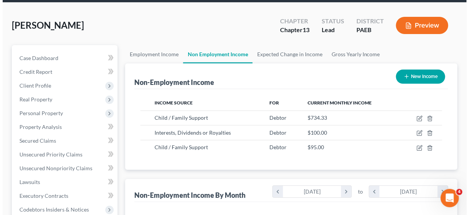
scroll to position [61, 0]
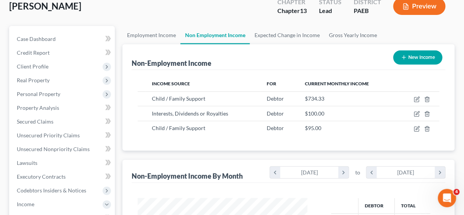
click at [427, 55] on button "New Income" at bounding box center [418, 57] width 49 height 14
select select "0"
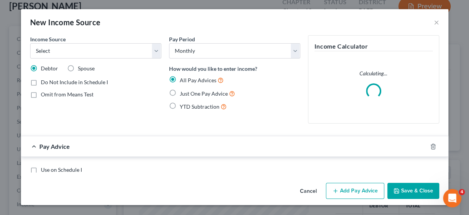
scroll to position [136, 187]
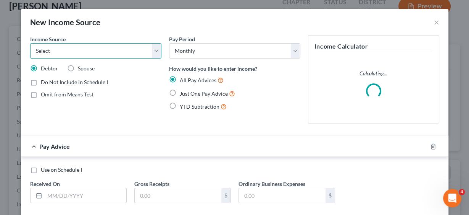
click at [154, 49] on select "Select Unemployment Disability (from employer) Pension Retirement Social Securi…" at bounding box center [95, 50] width 131 height 15
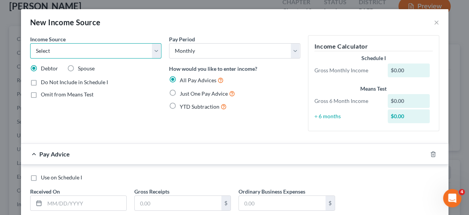
select select "7"
click at [30, 43] on select "Select Unemployment Disability (from employer) Pension Retirement Social Securi…" at bounding box center [95, 50] width 131 height 15
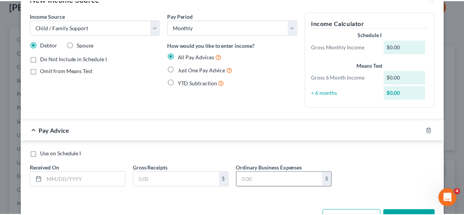
scroll to position [49, 0]
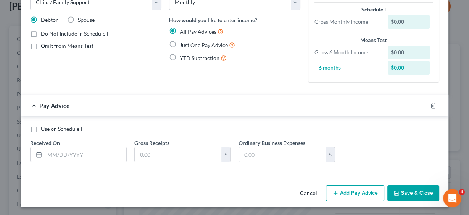
click at [420, 191] on button "Save & Close" at bounding box center [414, 193] width 52 height 16
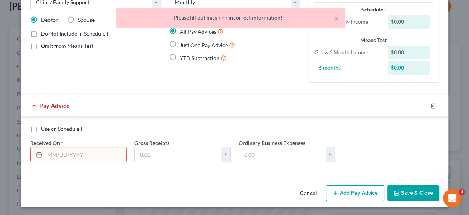
click at [72, 148] on input "text" at bounding box center [86, 154] width 82 height 15
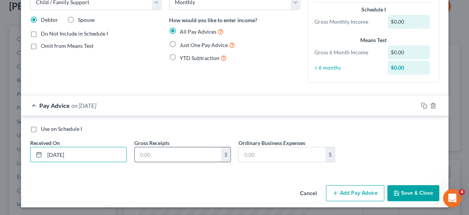
type input "[DATE]"
click at [180, 152] on input "text" at bounding box center [178, 154] width 87 height 15
type input "175.00"
click at [412, 195] on button "Save & Close" at bounding box center [414, 193] width 52 height 16
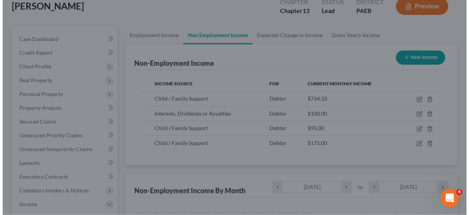
scroll to position [381792, 381742]
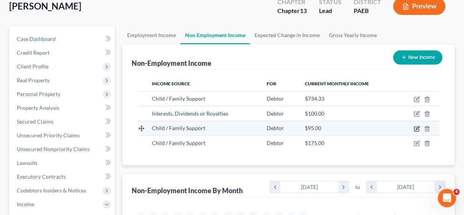
click at [415, 127] on icon "button" at bounding box center [417, 128] width 5 height 5
select select "7"
select select "0"
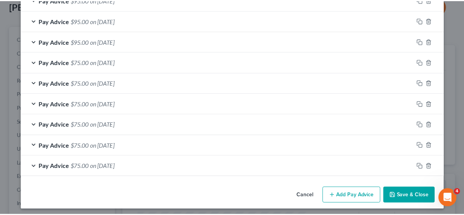
scroll to position [238, 0]
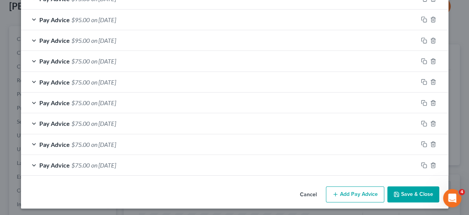
click at [417, 188] on button "Save & Close" at bounding box center [414, 194] width 52 height 16
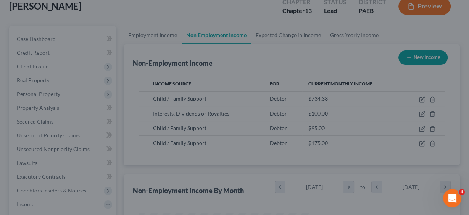
scroll to position [381792, 381742]
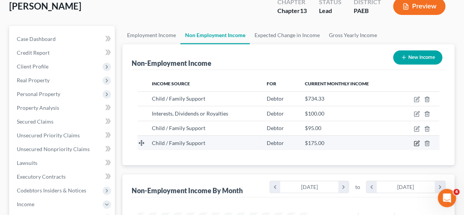
click at [417, 141] on icon "button" at bounding box center [417, 143] width 6 height 6
select select "7"
select select "0"
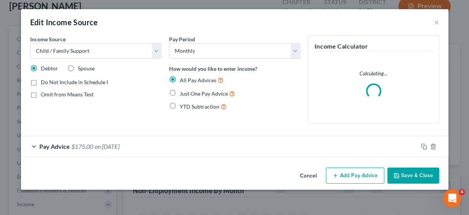
scroll to position [136, 187]
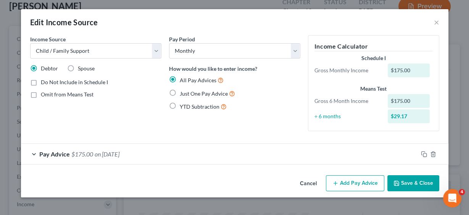
click at [353, 184] on button "Add Pay Advice" at bounding box center [355, 183] width 58 height 16
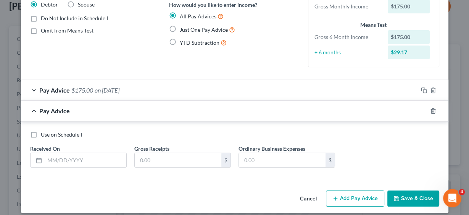
scroll to position [69, 0]
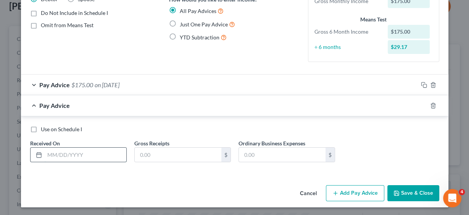
click at [96, 150] on input "text" at bounding box center [86, 154] width 82 height 15
type input "[DATE]"
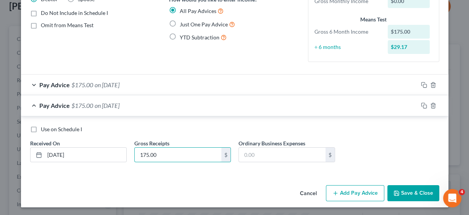
type input "175.00"
click at [357, 192] on button "Add Pay Advice" at bounding box center [355, 193] width 58 height 16
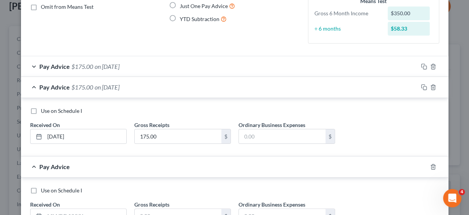
scroll to position [148, 0]
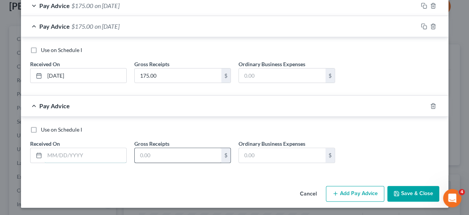
drag, startPoint x: 80, startPoint y: 149, endPoint x: 153, endPoint y: 157, distance: 73.7
click at [80, 149] on input "text" at bounding box center [86, 155] width 82 height 15
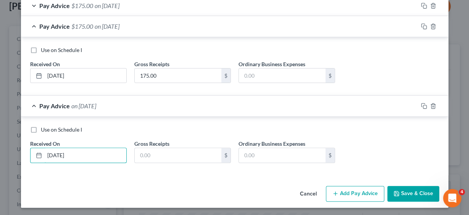
type input "[DATE]"
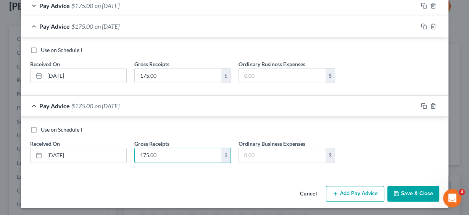
type input "175.00"
click at [353, 192] on button "Add Pay Advice" at bounding box center [355, 194] width 58 height 16
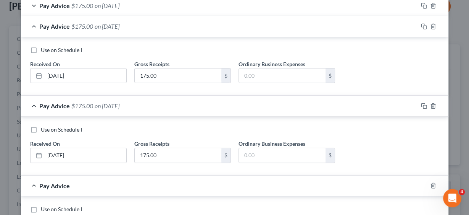
scroll to position [227, 0]
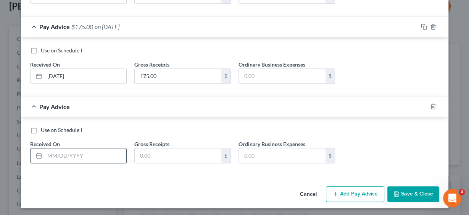
drag, startPoint x: 79, startPoint y: 151, endPoint x: 83, endPoint y: 152, distance: 4.7
click at [79, 151] on input "text" at bounding box center [86, 155] width 82 height 15
type input "[DATE]"
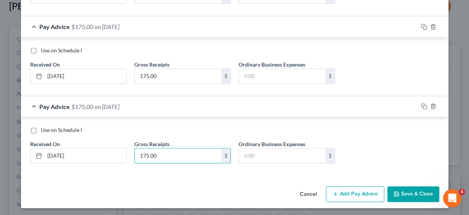
type input "175.00"
click at [347, 189] on button "Add Pay Advice" at bounding box center [355, 194] width 58 height 16
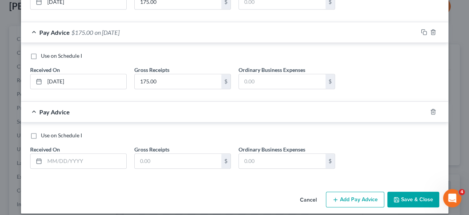
scroll to position [306, 0]
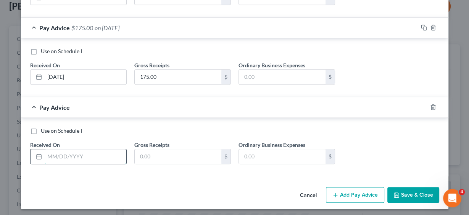
click at [62, 152] on input "text" at bounding box center [86, 156] width 82 height 15
type input "[DATE]"
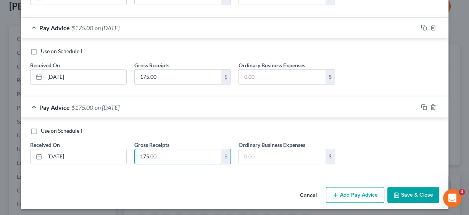
type input "175.00"
click at [356, 188] on button "Add Pay Advice" at bounding box center [355, 195] width 58 height 16
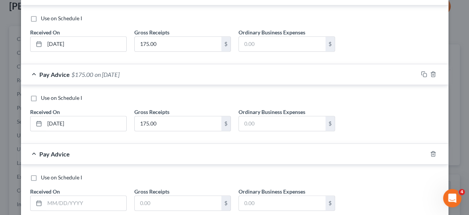
scroll to position [385, 0]
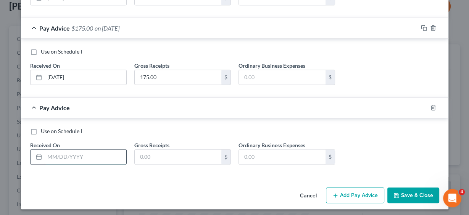
click at [93, 152] on input "text" at bounding box center [86, 156] width 82 height 15
type input "[DATE]"
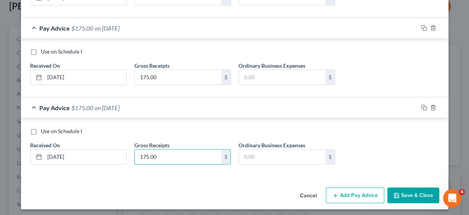
type input "175.00"
click at [353, 192] on button "Add Pay Advice" at bounding box center [355, 195] width 58 height 16
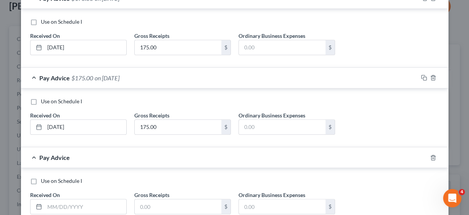
scroll to position [464, 0]
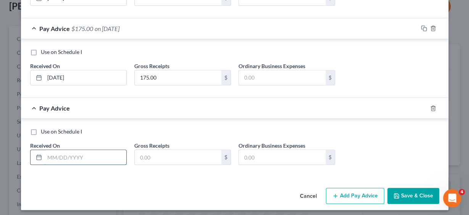
click at [83, 155] on input "text" at bounding box center [86, 157] width 82 height 15
type input "[DATE]"
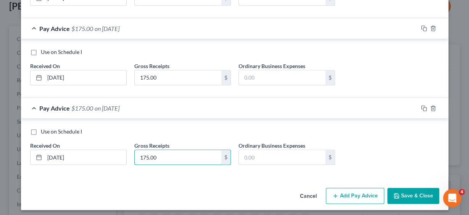
type input "175.00"
click at [348, 196] on button "Add Pay Advice" at bounding box center [355, 196] width 58 height 16
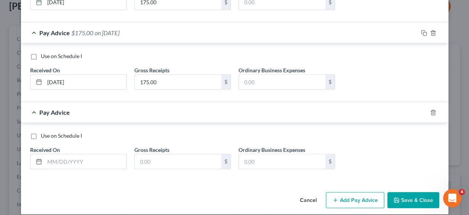
scroll to position [543, 0]
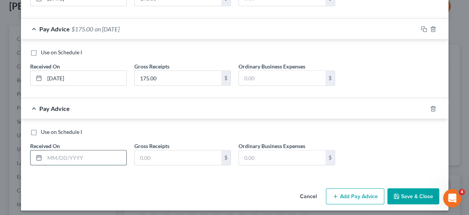
click at [76, 150] on input "text" at bounding box center [86, 157] width 82 height 15
type input "[DATE]"
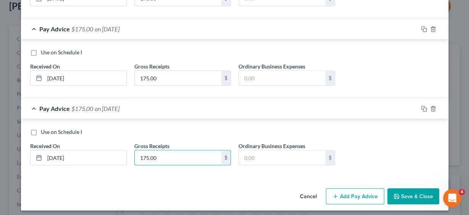
type input "175.00"
click at [349, 191] on button "Add Pay Advice" at bounding box center [355, 196] width 58 height 16
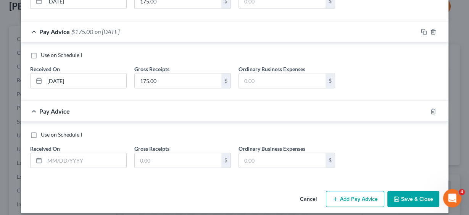
scroll to position [622, 0]
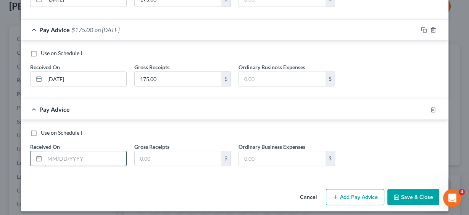
click at [84, 152] on input "text" at bounding box center [86, 158] width 82 height 15
type input "[DATE]"
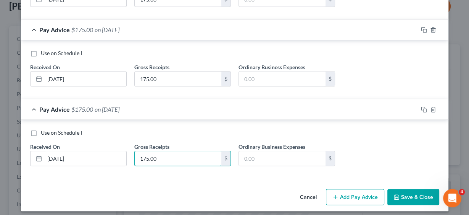
type input "175.00"
click at [353, 189] on button "Add Pay Advice" at bounding box center [355, 197] width 58 height 16
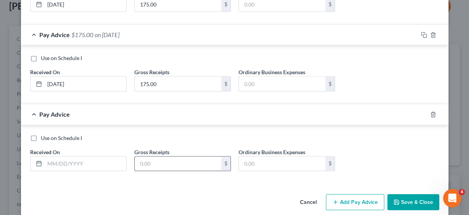
scroll to position [700, 0]
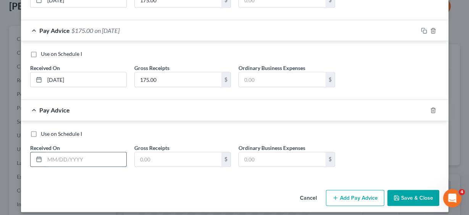
click at [88, 152] on input "text" at bounding box center [86, 159] width 82 height 15
click at [71, 155] on input "text" at bounding box center [86, 159] width 82 height 15
type input "[DATE]"
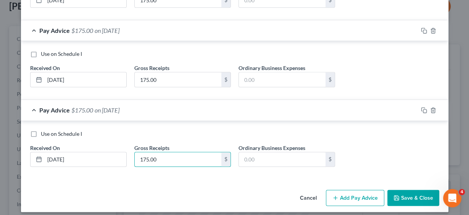
type input "175.00"
click at [362, 191] on button "Add Pay Advice" at bounding box center [355, 197] width 58 height 16
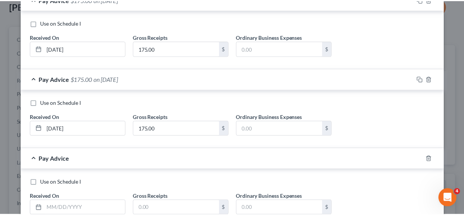
scroll to position [780, 0]
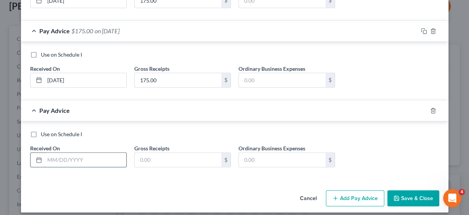
click at [75, 154] on input "text" at bounding box center [86, 159] width 82 height 15
type input "[DATE]"
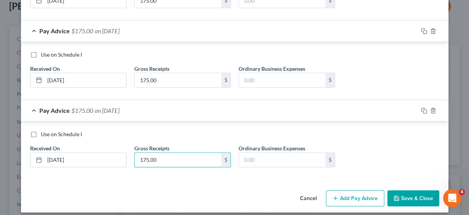
type input "175.00"
click at [406, 193] on button "Save & Close" at bounding box center [414, 198] width 52 height 16
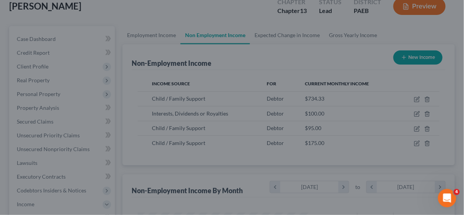
scroll to position [381792, 381742]
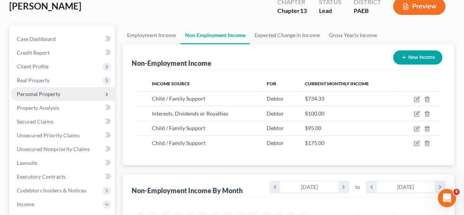
click at [31, 91] on span "Personal Property" at bounding box center [39, 94] width 44 height 6
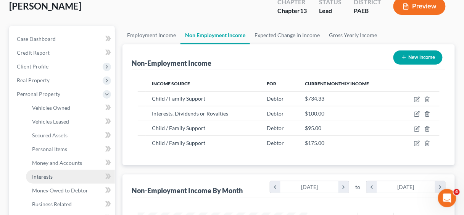
click at [49, 176] on span "Interests" at bounding box center [42, 176] width 21 height 6
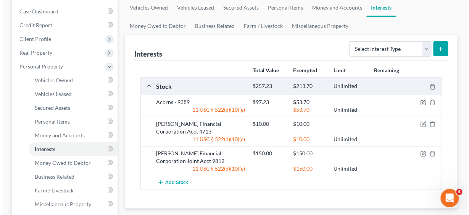
scroll to position [92, 0]
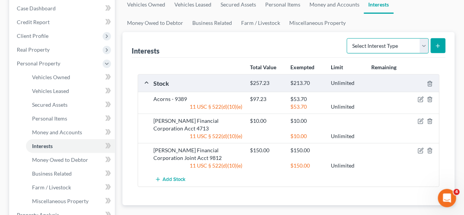
click at [421, 45] on select "Select Interest Type 401K Annuity Bond Education IRA Government Bond Government…" at bounding box center [388, 45] width 82 height 15
click at [424, 45] on select "Select Interest Type 401K Annuity Bond Education IRA Government Bond Government…" at bounding box center [388, 45] width 82 height 15
select select "stock"
click at [349, 38] on select "Select Interest Type 401K Annuity Bond Education IRA Government Bond Government…" at bounding box center [388, 45] width 82 height 15
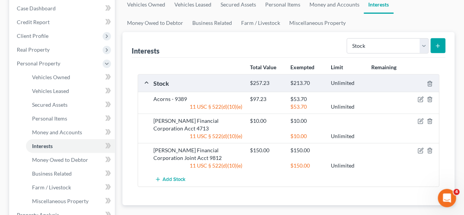
click at [440, 46] on line "submit" at bounding box center [438, 46] width 3 height 0
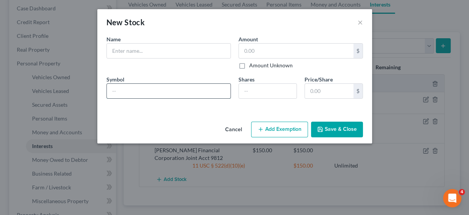
click at [163, 91] on input "text" at bounding box center [169, 91] width 124 height 15
type input "Stash Acct 78-15"
click at [274, 90] on input "number" at bounding box center [268, 91] width 58 height 15
click at [275, 52] on input "text" at bounding box center [296, 51] width 115 height 15
click at [263, 53] on input "text" at bounding box center [296, 51] width 115 height 15
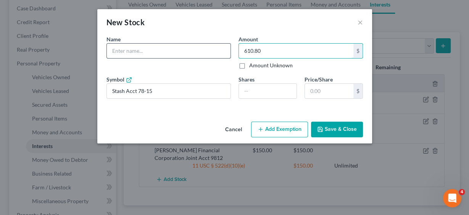
type input "610.80"
click at [128, 48] on input "text" at bounding box center [169, 51] width 124 height 15
type input "Stash Acct 78-15"
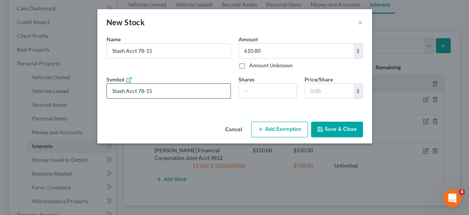
drag, startPoint x: 165, startPoint y: 94, endPoint x: 110, endPoint y: 84, distance: 56.3
click at [110, 84] on input "Stash Acct 78-15" at bounding box center [169, 91] width 124 height 15
click at [272, 130] on button "Add Exemption" at bounding box center [279, 129] width 57 height 16
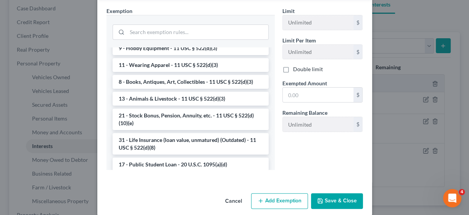
scroll to position [581, 0]
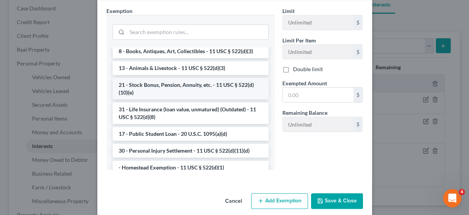
click at [187, 99] on li "21 - Stock Bonus, Pension, Annuity, etc. - 11 USC § 522(d)(10)(e)" at bounding box center [191, 88] width 156 height 21
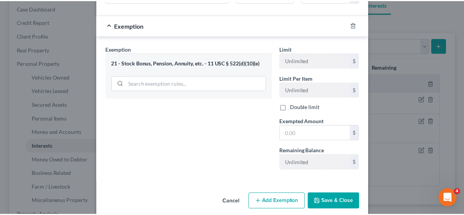
scroll to position [104, 0]
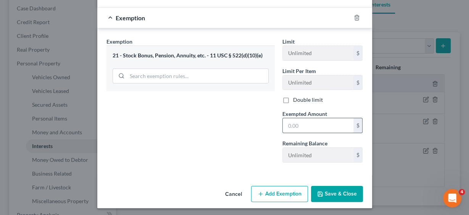
click at [318, 120] on input "text" at bounding box center [318, 125] width 71 height 15
type input "610.80"
click at [344, 191] on button "Save & Close" at bounding box center [337, 194] width 52 height 16
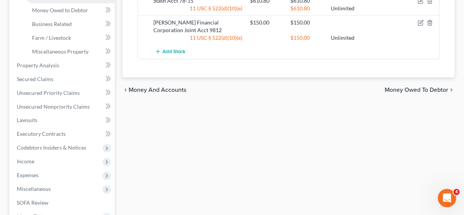
scroll to position [244, 0]
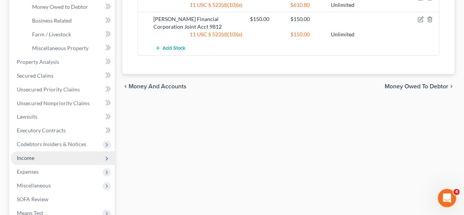
click at [32, 157] on span "Income" at bounding box center [26, 158] width 18 height 6
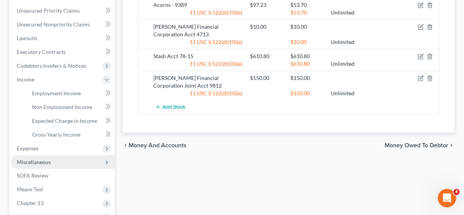
scroll to position [183, 0]
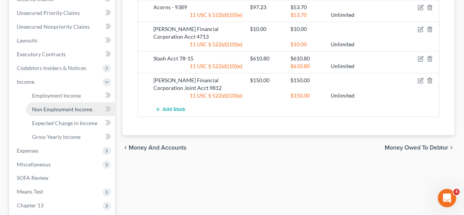
click at [71, 110] on span "Non Employment Income" at bounding box center [62, 109] width 60 height 6
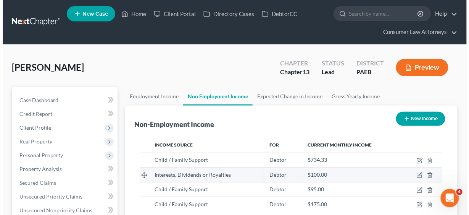
scroll to position [136, 185]
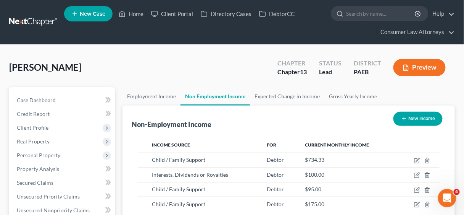
click at [421, 117] on button "New Income" at bounding box center [418, 119] width 49 height 14
select select "0"
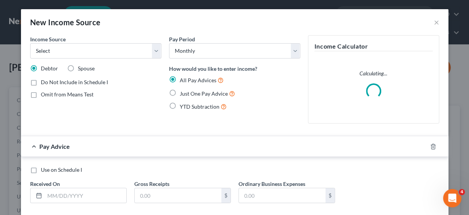
scroll to position [136, 187]
drag, startPoint x: 153, startPoint y: 50, endPoint x: 147, endPoint y: 53, distance: 6.7
click at [154, 51] on select "Select Unemployment Disability (from employer) Pension Retirement Social Securi…" at bounding box center [95, 50] width 131 height 15
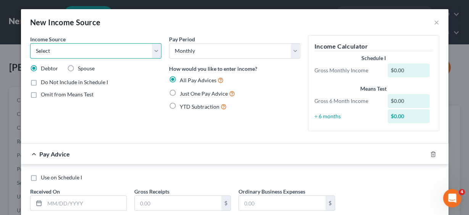
select select "7"
click at [30, 43] on select "Select Unemployment Disability (from employer) Pension Retirement Social Securi…" at bounding box center [95, 50] width 131 height 15
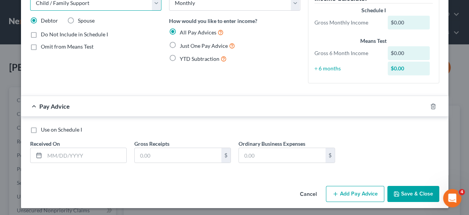
scroll to position [49, 0]
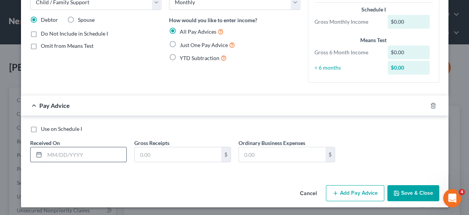
click at [55, 149] on input "text" at bounding box center [86, 154] width 82 height 15
type input "[DATE]"
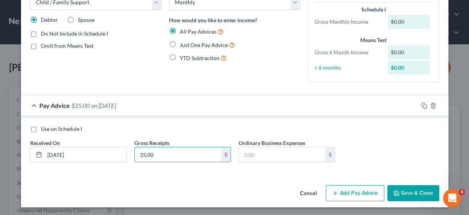
type input "25.00"
click at [343, 191] on button "Add Pay Advice" at bounding box center [355, 193] width 58 height 16
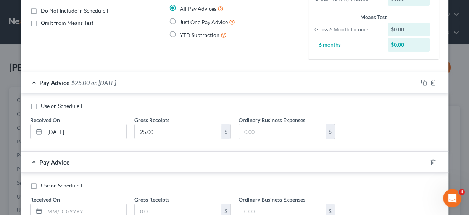
scroll to position [128, 0]
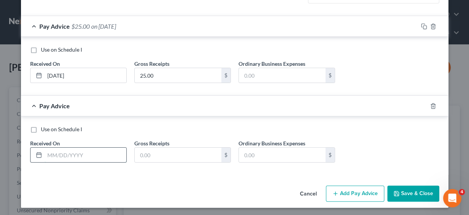
click at [108, 151] on input "text" at bounding box center [86, 154] width 82 height 15
type input "[DATE]"
click at [178, 152] on input "text" at bounding box center [178, 154] width 87 height 15
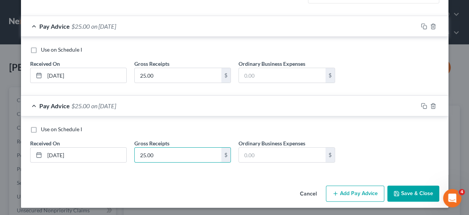
type input "25.00"
click at [357, 191] on button "Add Pay Advice" at bounding box center [355, 193] width 58 height 16
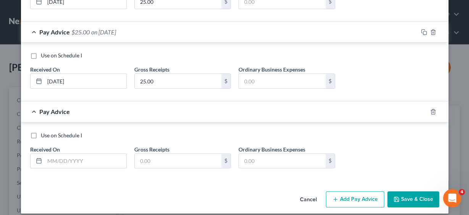
scroll to position [206, 0]
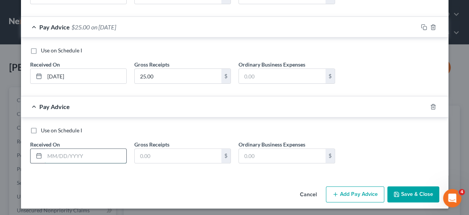
click at [70, 155] on input "text" at bounding box center [86, 156] width 82 height 15
type input "[DATE]"
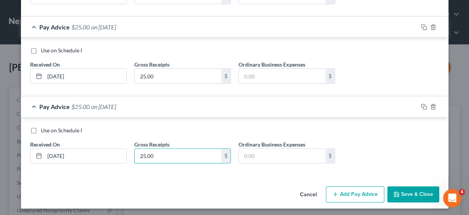
type input "25.00"
click at [364, 192] on button "Add Pay Advice" at bounding box center [355, 194] width 58 height 16
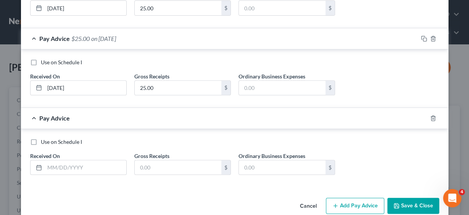
scroll to position [285, 0]
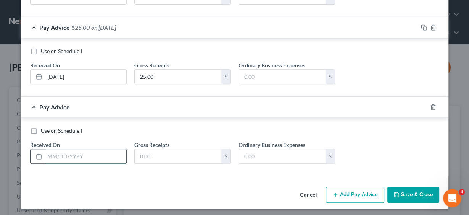
click at [82, 154] on input "text" at bounding box center [86, 156] width 82 height 15
type input "[DATE]"
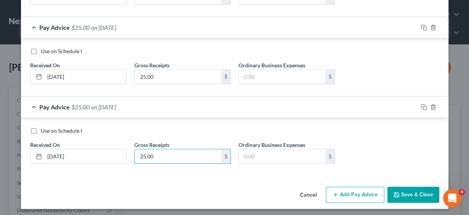
type input "25.00"
click at [351, 190] on button "Add Pay Advice" at bounding box center [355, 194] width 58 height 16
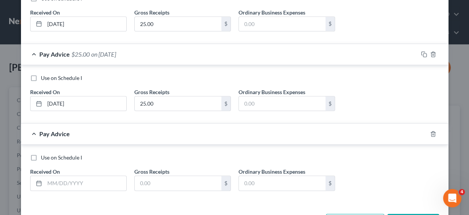
scroll to position [364, 0]
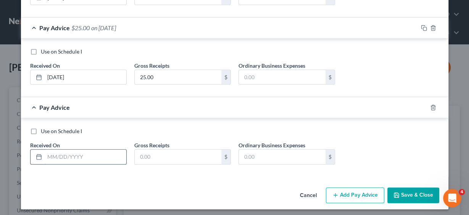
click at [88, 150] on input "text" at bounding box center [86, 156] width 82 height 15
type input "[DATE]"
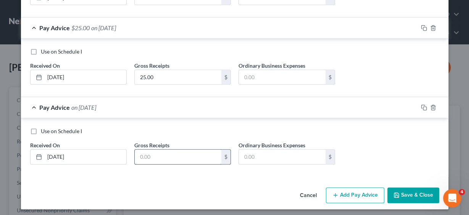
click at [151, 153] on input "text" at bounding box center [178, 156] width 87 height 15
type input "25.00"
click at [370, 193] on button "Add Pay Advice" at bounding box center [355, 195] width 58 height 16
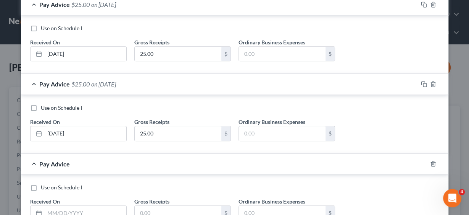
scroll to position [443, 0]
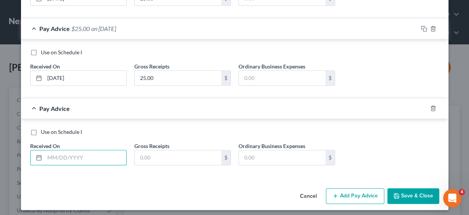
drag, startPoint x: 107, startPoint y: 151, endPoint x: 189, endPoint y: 164, distance: 83.1
click at [107, 151] on input "text" at bounding box center [86, 157] width 82 height 15
click at [79, 153] on input "text" at bounding box center [86, 157] width 82 height 15
type input "[DATE]"
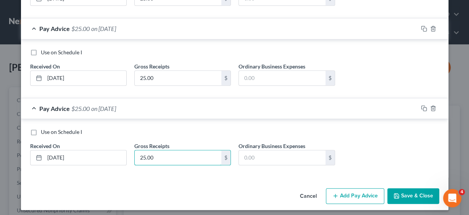
type input "25.00"
click at [349, 194] on button "Add Pay Advice" at bounding box center [355, 196] width 58 height 16
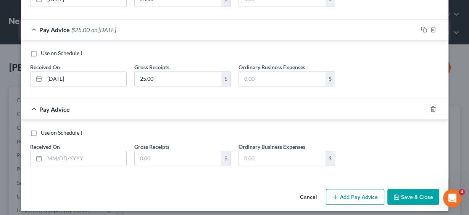
scroll to position [522, 0]
drag, startPoint x: 102, startPoint y: 153, endPoint x: 175, endPoint y: 162, distance: 73.5
click at [102, 153] on input "text" at bounding box center [86, 157] width 82 height 15
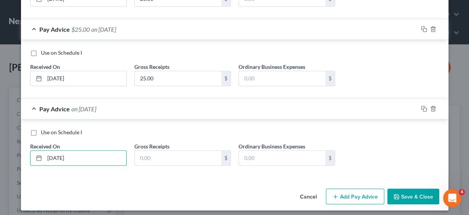
type input "[DATE]"
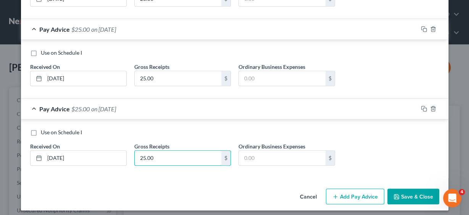
type input "25.00"
click at [347, 191] on button "Add Pay Advice" at bounding box center [355, 196] width 58 height 16
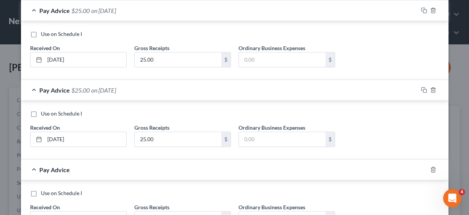
scroll to position [601, 0]
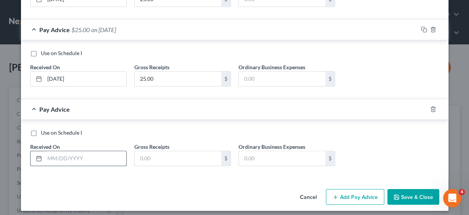
click at [74, 151] on input "text" at bounding box center [86, 158] width 82 height 15
type input "[DATE]"
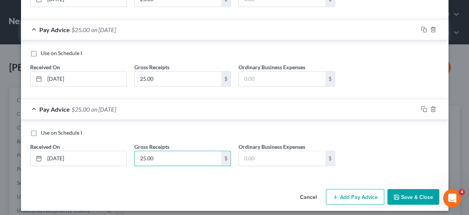
type input "25.00"
click at [347, 191] on button "Add Pay Advice" at bounding box center [355, 197] width 58 height 16
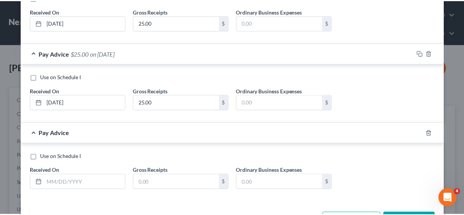
scroll to position [680, 0]
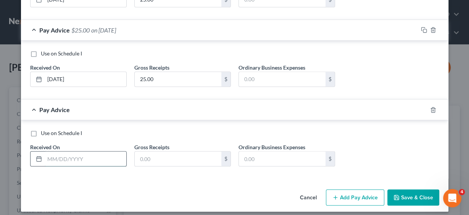
click at [81, 154] on input "text" at bounding box center [86, 158] width 82 height 15
type input "[DATE]"
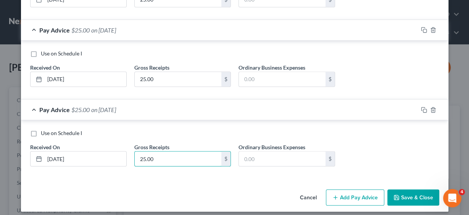
type input "25.00"
click at [403, 191] on button "Save & Close" at bounding box center [414, 197] width 52 height 16
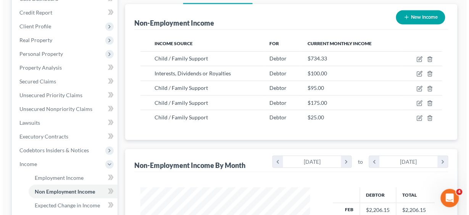
scroll to position [31, 0]
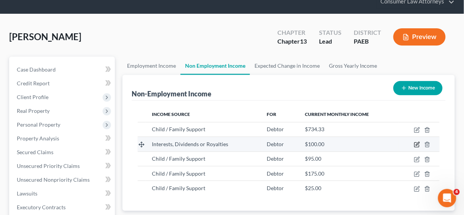
click at [417, 142] on icon "button" at bounding box center [417, 144] width 6 height 6
select select "6"
select select "0"
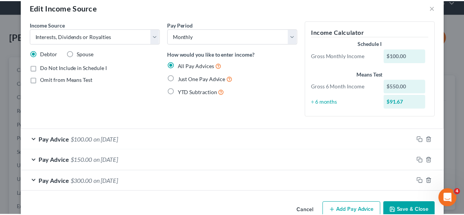
scroll to position [32, 0]
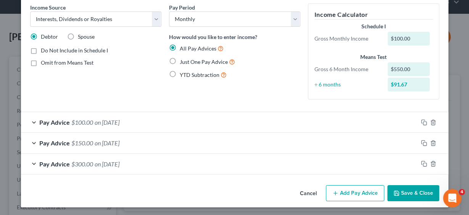
click at [423, 191] on button "Save & Close" at bounding box center [414, 193] width 52 height 16
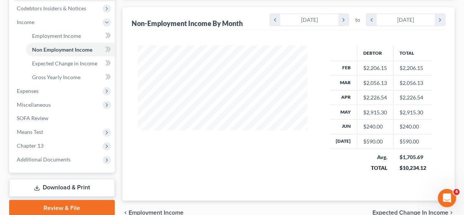
scroll to position [153, 0]
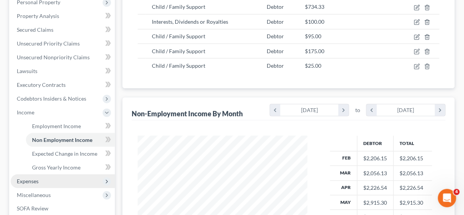
click at [25, 180] on span "Expenses" at bounding box center [28, 181] width 22 height 6
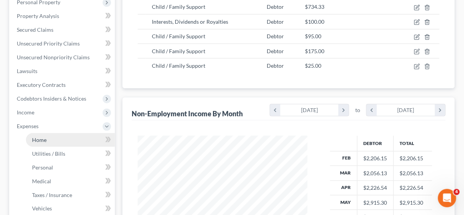
click at [38, 138] on span "Home" at bounding box center [39, 139] width 15 height 6
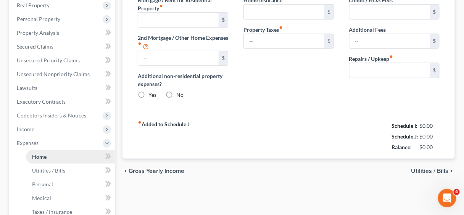
type input "1,433.00"
type input "0.00"
radio input "true"
type input "0.00"
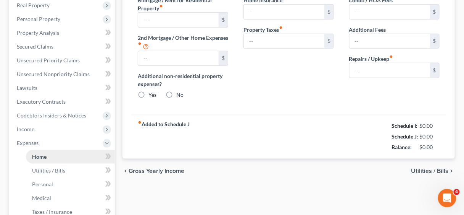
type input "0.00"
type input "200.00"
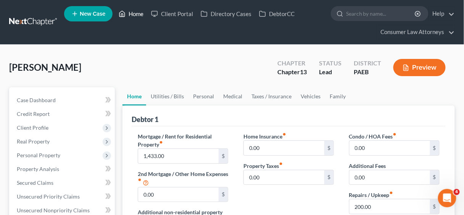
click at [132, 14] on link "Home" at bounding box center [131, 14] width 32 height 14
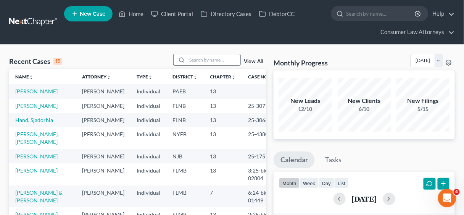
click at [201, 61] on input "search" at bounding box center [213, 59] width 53 height 11
click at [192, 61] on input "search" at bounding box center [213, 59] width 53 height 11
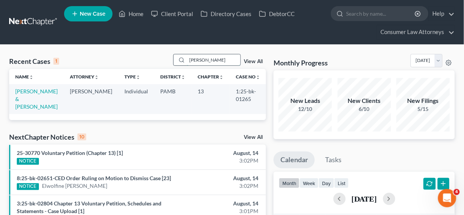
type input "[PERSON_NAME]"
click at [23, 91] on link "[PERSON_NAME] & [PERSON_NAME]" at bounding box center [36, 99] width 42 height 22
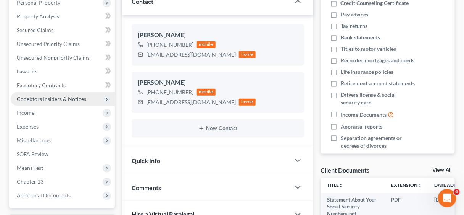
scroll to position [153, 0]
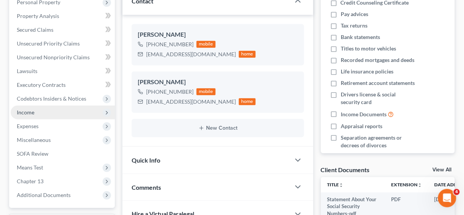
click at [28, 111] on span "Income" at bounding box center [26, 112] width 18 height 6
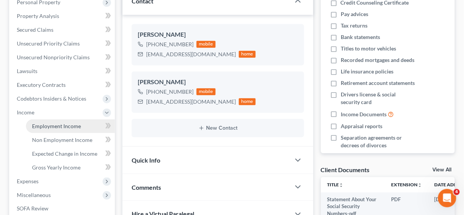
click at [55, 124] on span "Employment Income" at bounding box center [56, 126] width 49 height 6
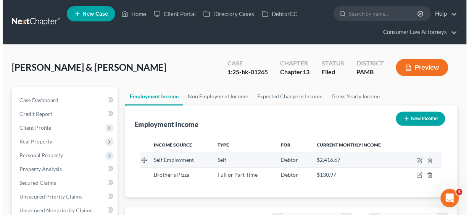
scroll to position [136, 185]
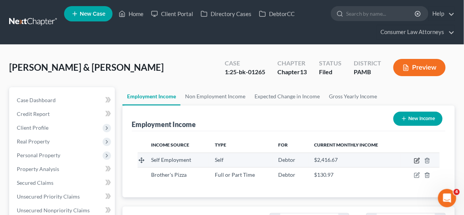
click at [418, 160] on icon "button" at bounding box center [417, 159] width 3 height 3
select select "1"
select select "39"
select select "0"
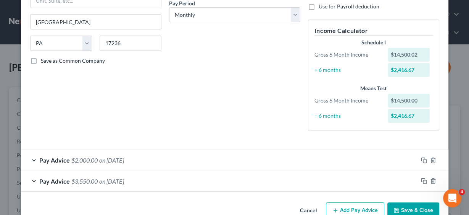
scroll to position [140, 0]
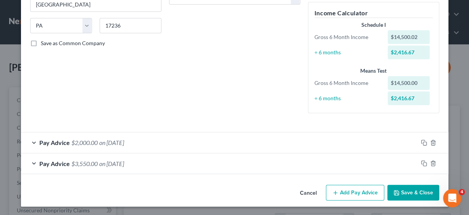
click at [358, 191] on button "Add Pay Advice" at bounding box center [355, 192] width 58 height 16
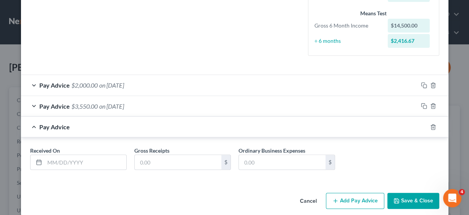
scroll to position [204, 0]
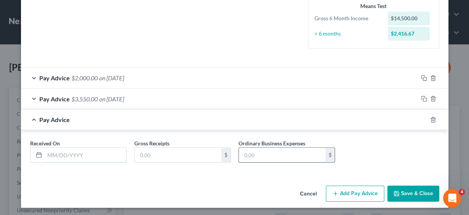
drag, startPoint x: 68, startPoint y: 156, endPoint x: 256, endPoint y: 155, distance: 188.7
click at [68, 156] on input "text" at bounding box center [86, 154] width 82 height 15
click at [81, 152] on input "text" at bounding box center [86, 154] width 82 height 15
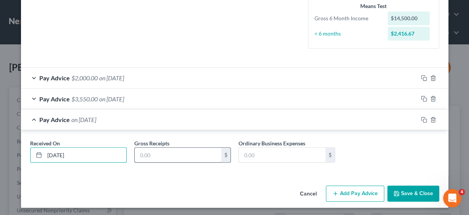
type input "[DATE]"
click at [170, 151] on input "text" at bounding box center [178, 154] width 87 height 15
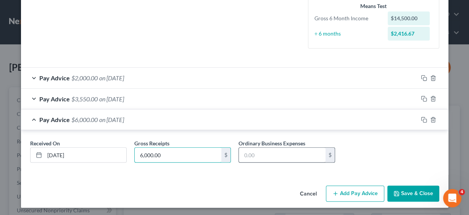
type input "6,000.00"
click at [259, 151] on input "text" at bounding box center [282, 154] width 87 height 15
type input "1,500.00"
click at [356, 191] on button "Add Pay Advice" at bounding box center [355, 193] width 58 height 16
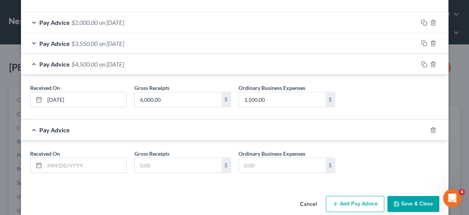
scroll to position [270, 0]
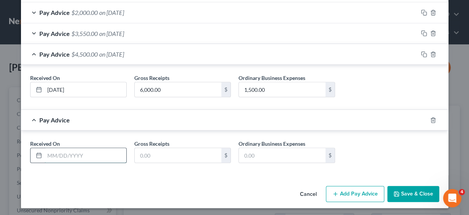
click at [66, 155] on input "text" at bounding box center [86, 155] width 82 height 15
click at [85, 156] on input "text" at bounding box center [86, 155] width 82 height 15
type input "[DATE]"
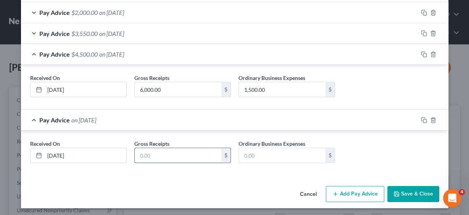
click at [167, 156] on input "text" at bounding box center [178, 155] width 87 height 15
type input "10,900.00"
click at [254, 154] on input "text" at bounding box center [282, 155] width 87 height 15
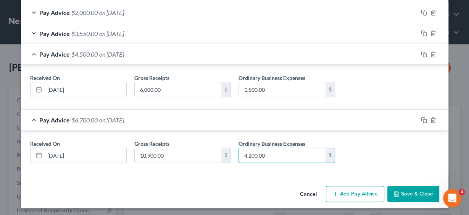
type input "4,200.00"
click at [364, 191] on button "Add Pay Advice" at bounding box center [355, 194] width 58 height 16
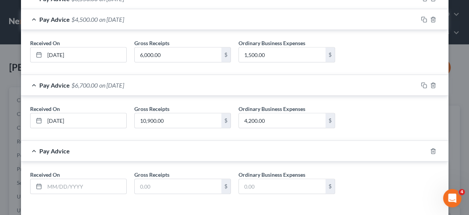
scroll to position [335, 0]
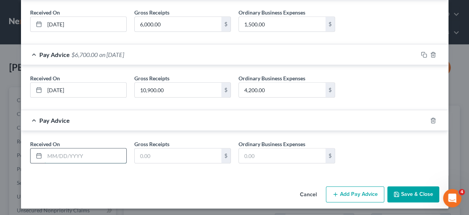
click at [79, 153] on input "text" at bounding box center [86, 155] width 82 height 15
click at [155, 151] on input "text" at bounding box center [178, 155] width 87 height 15
drag, startPoint x: 98, startPoint y: 151, endPoint x: 45, endPoint y: 152, distance: 53.5
click at [45, 152] on input "[DATE]" at bounding box center [86, 155] width 82 height 15
type input "[DATE]"
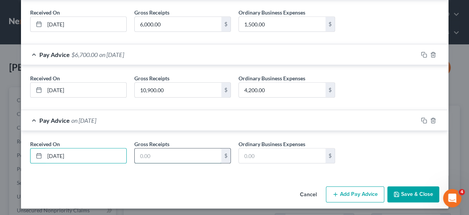
click at [191, 157] on input "text" at bounding box center [178, 155] width 87 height 15
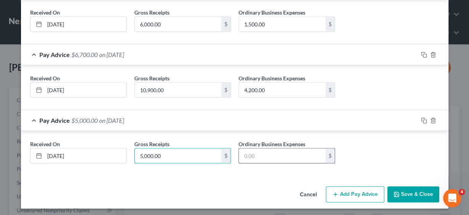
type input "5,000.00"
click at [294, 153] on input "text" at bounding box center [282, 155] width 87 height 15
type input "1,430.00"
click at [365, 191] on button "Add Pay Advice" at bounding box center [355, 194] width 58 height 16
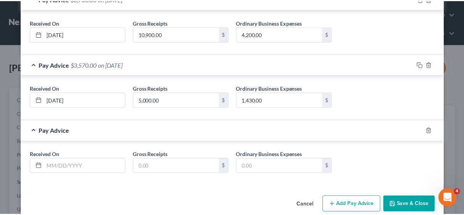
scroll to position [400, 0]
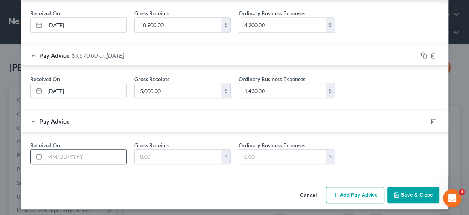
click at [89, 154] on input "text" at bounding box center [86, 156] width 82 height 15
type input "[DATE]"
click at [162, 157] on input "text" at bounding box center [178, 156] width 87 height 15
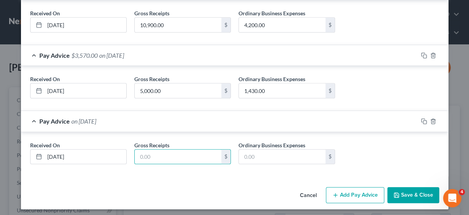
drag, startPoint x: 382, startPoint y: 214, endPoint x: 454, endPoint y: 213, distance: 71.8
click at [388, 213] on div "Edit Income Source × Employment Type * Select Full or [DEMOGRAPHIC_DATA] Employ…" at bounding box center [234, 107] width 469 height 215
click at [419, 188] on button "Save & Close" at bounding box center [414, 195] width 52 height 16
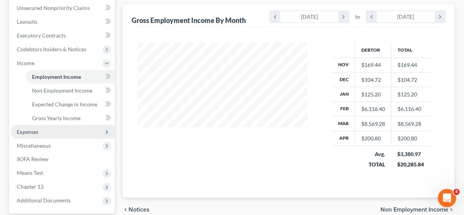
scroll to position [214, 0]
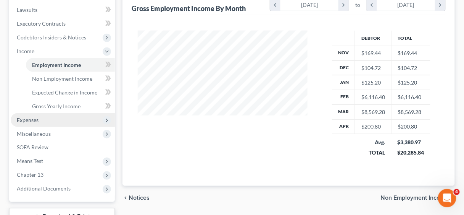
click at [28, 117] on span "Expenses" at bounding box center [28, 119] width 22 height 6
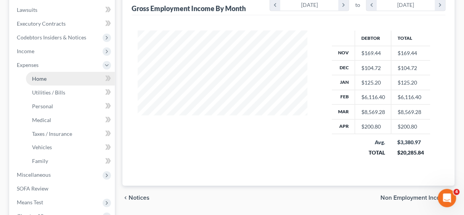
click at [39, 78] on span "Home" at bounding box center [39, 78] width 15 height 6
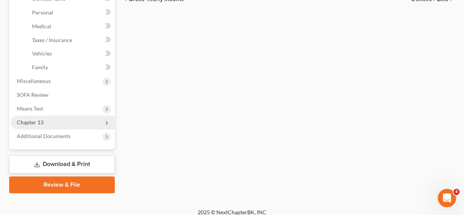
scroll to position [314, 0]
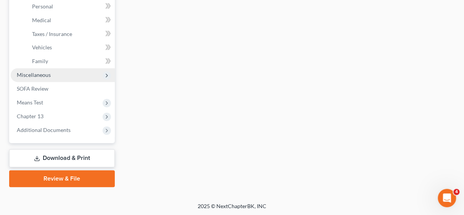
click at [29, 75] on span "Miscellaneous" at bounding box center [34, 75] width 34 height 6
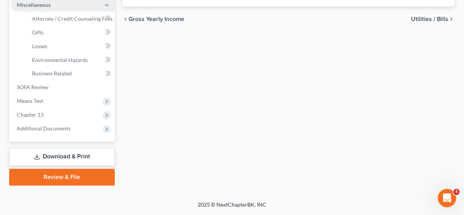
scroll to position [286, 0]
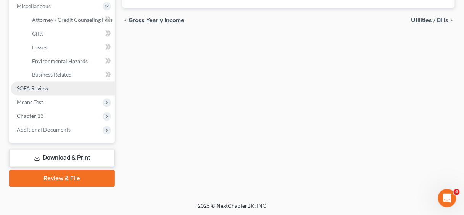
click at [32, 88] on span "SOFA Review" at bounding box center [33, 88] width 32 height 6
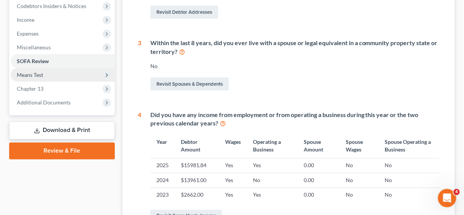
scroll to position [244, 0]
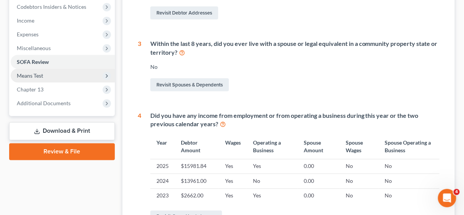
click at [39, 75] on span "Means Test" at bounding box center [30, 75] width 26 height 6
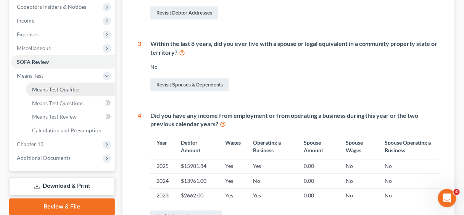
click at [57, 92] on span "Means Test Qualifier" at bounding box center [56, 89] width 49 height 6
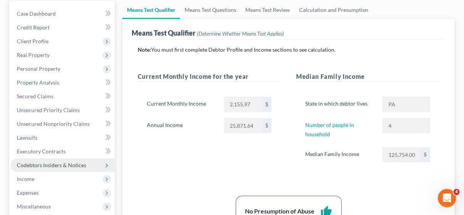
scroll to position [92, 0]
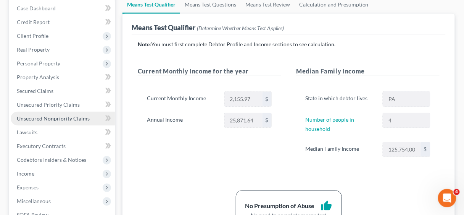
click at [44, 115] on span "Unsecured Nonpriority Claims" at bounding box center [53, 118] width 73 height 6
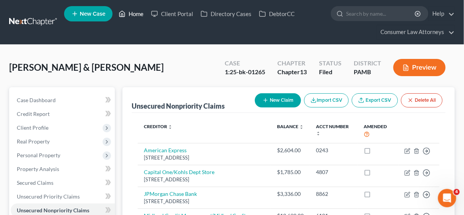
click at [138, 13] on link "Home" at bounding box center [131, 14] width 32 height 14
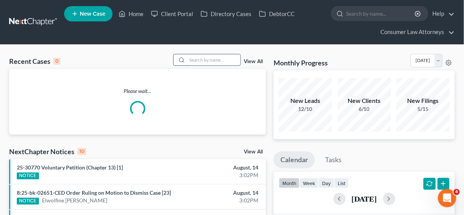
click at [202, 60] on input "search" at bounding box center [213, 59] width 53 height 11
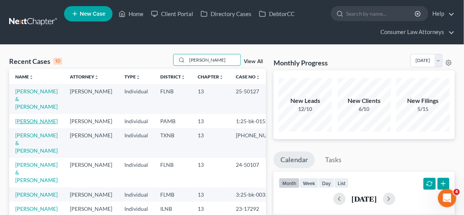
type input "[PERSON_NAME]"
click at [37, 118] on link "[PERSON_NAME]" at bounding box center [36, 121] width 42 height 6
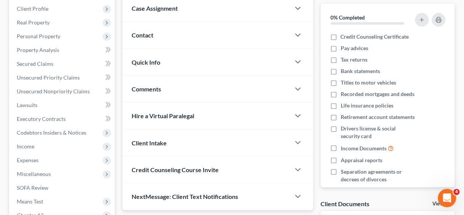
scroll to position [122, 0]
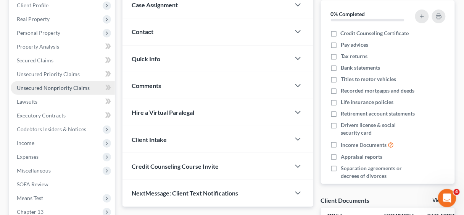
click at [49, 87] on span "Unsecured Nonpriority Claims" at bounding box center [53, 87] width 73 height 6
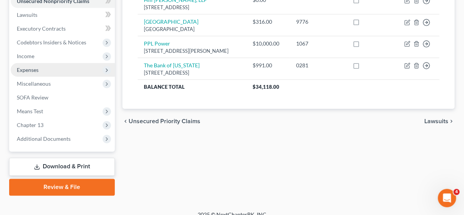
scroll to position [217, 0]
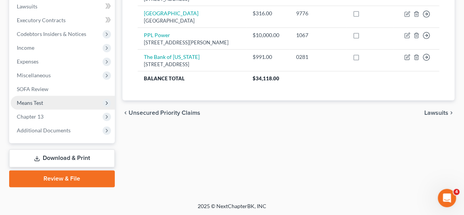
click at [38, 104] on span "Means Test" at bounding box center [30, 102] width 26 height 6
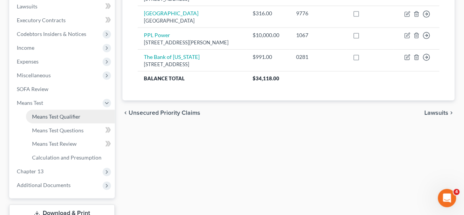
click at [49, 116] on span "Means Test Qualifier" at bounding box center [56, 116] width 49 height 6
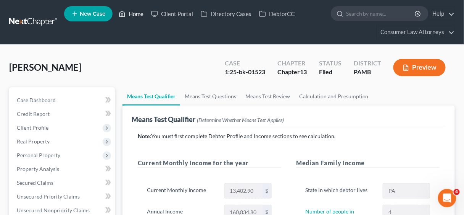
click at [136, 13] on link "Home" at bounding box center [131, 14] width 32 height 14
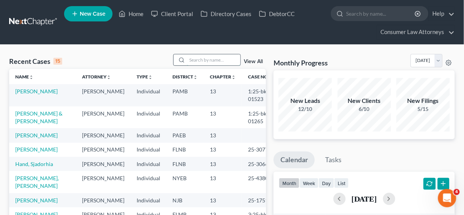
click at [201, 61] on input "search" at bounding box center [213, 59] width 53 height 11
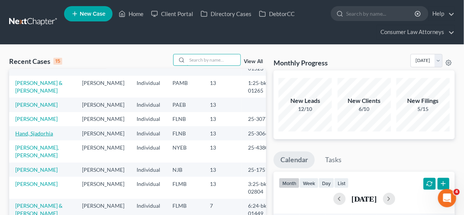
scroll to position [61, 0]
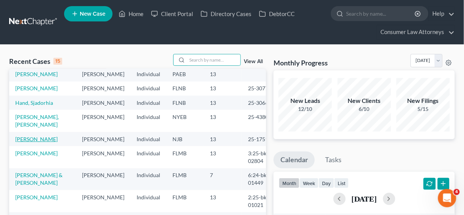
click at [30, 142] on link "[PERSON_NAME]" at bounding box center [36, 139] width 42 height 6
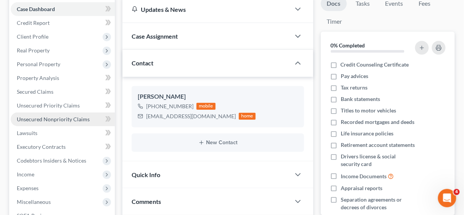
scroll to position [92, 0]
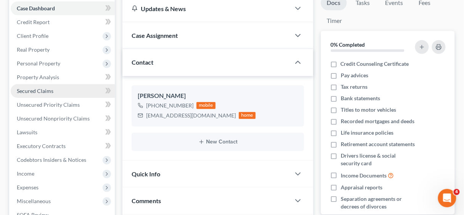
click at [40, 92] on span "Secured Claims" at bounding box center [35, 90] width 37 height 6
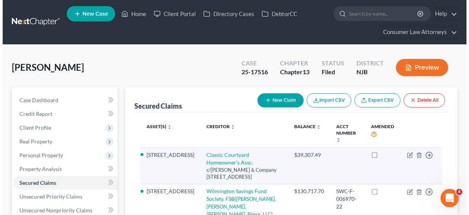
scroll to position [31, 0]
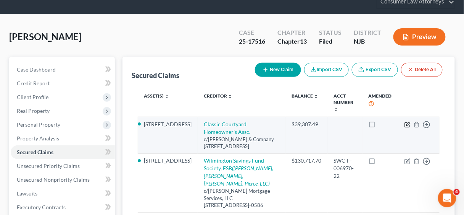
click at [406, 121] on icon "button" at bounding box center [408, 124] width 6 height 6
select select "45"
select select "6"
select select "2"
select select "3"
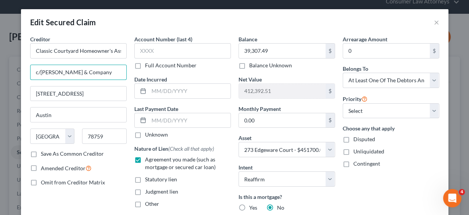
drag, startPoint x: 96, startPoint y: 72, endPoint x: 26, endPoint y: 70, distance: 70.3
click at [26, 70] on div "Creditor * Classic Courtyard Homeowner's Assc. c/[PERSON_NAME] & Company [GEOGR…" at bounding box center [78, 176] width 104 height 282
type input "c/o Mezzacca & [PERSON_NAME], LLC"
type input "[GEOGRAPHIC_DATA]"
type input "S"
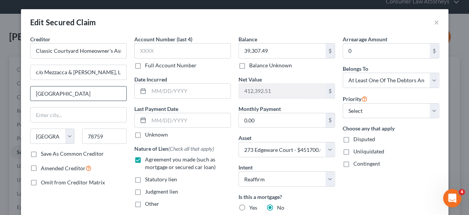
click at [96, 91] on input "[GEOGRAPHIC_DATA]" at bounding box center [79, 93] width 96 height 15
type input "[STREET_ADDRESS]"
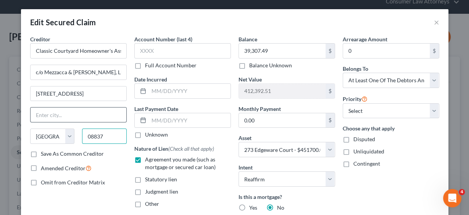
type input "08837"
click at [55, 112] on input "text" at bounding box center [79, 114] width 96 height 15
type input "Edison"
select select "33"
click at [41, 152] on label "Save As Common Creditor" at bounding box center [72, 154] width 63 height 8
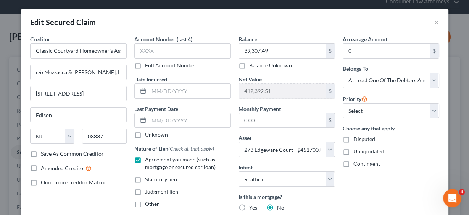
click at [44, 152] on input "Save As Common Creditor" at bounding box center [46, 152] width 5 height 5
checkbox input "true"
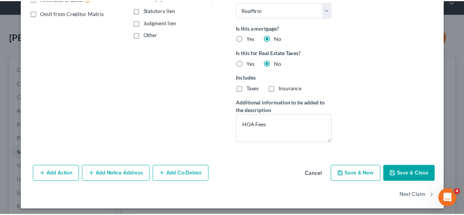
scroll to position [171, 0]
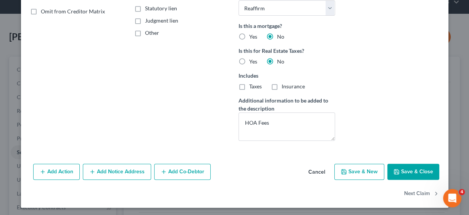
click at [405, 167] on button "Save & Close" at bounding box center [414, 171] width 52 height 16
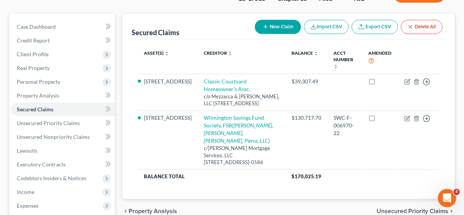
scroll to position [0, 0]
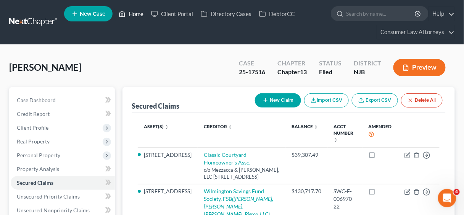
click at [138, 13] on link "Home" at bounding box center [131, 14] width 32 height 14
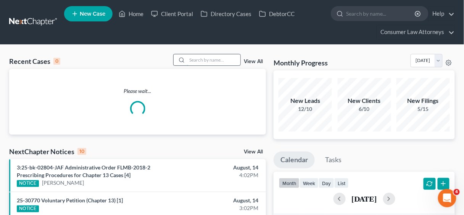
click at [204, 59] on input "search" at bounding box center [213, 59] width 53 height 11
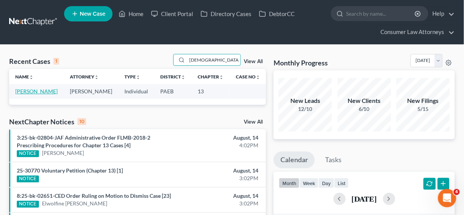
type input "[DEMOGRAPHIC_DATA]"
click at [41, 89] on link "[PERSON_NAME]" at bounding box center [36, 91] width 42 height 6
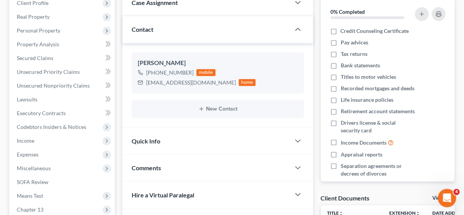
scroll to position [122, 0]
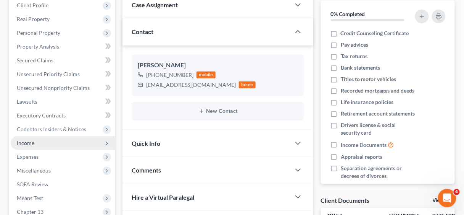
drag, startPoint x: 35, startPoint y: 142, endPoint x: 28, endPoint y: 141, distance: 6.9
click at [35, 142] on span "Income" at bounding box center [63, 143] width 104 height 14
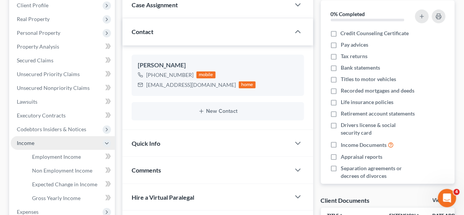
click at [27, 141] on span "Income" at bounding box center [26, 142] width 18 height 6
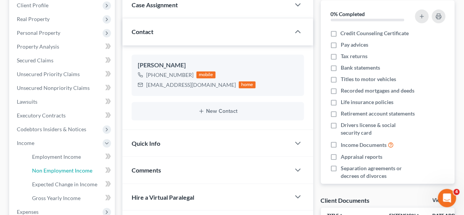
click at [61, 168] on span "Non Employment Income" at bounding box center [62, 170] width 60 height 6
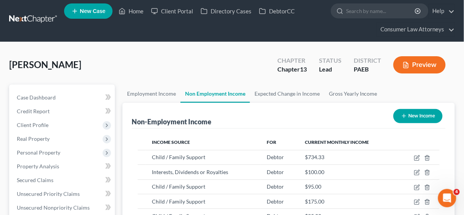
scroll to position [61, 0]
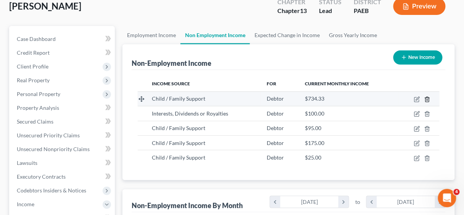
click at [429, 98] on icon "button" at bounding box center [428, 99] width 6 height 6
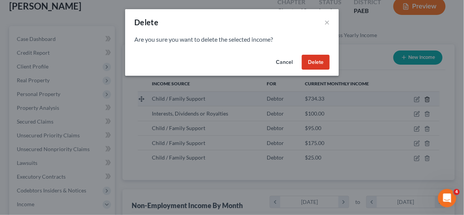
scroll to position [136, 187]
click at [315, 59] on button "Delete" at bounding box center [319, 62] width 28 height 15
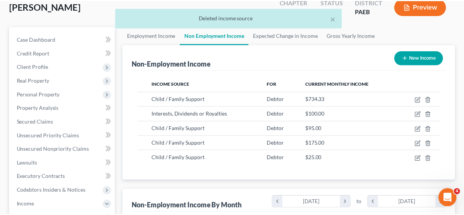
scroll to position [381792, 381742]
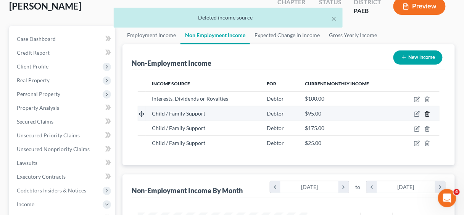
click at [429, 112] on icon "button" at bounding box center [427, 114] width 3 height 5
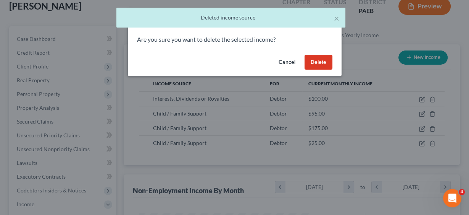
click at [317, 55] on button "Delete" at bounding box center [319, 62] width 28 height 15
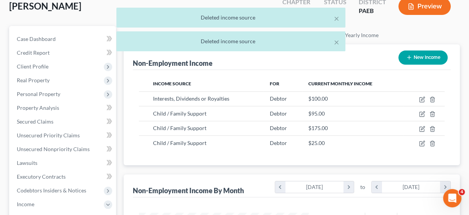
scroll to position [381792, 381742]
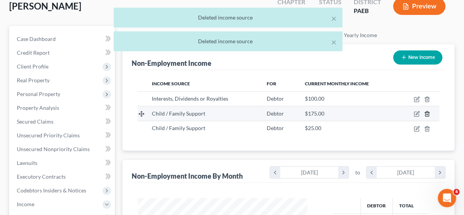
click at [428, 112] on icon "button" at bounding box center [428, 114] width 6 height 6
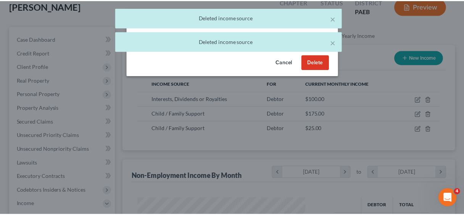
scroll to position [136, 187]
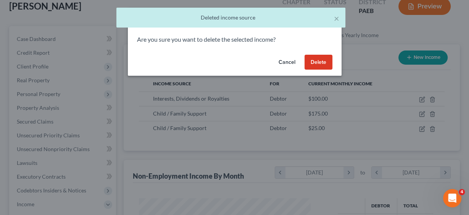
click at [313, 57] on button "Delete" at bounding box center [319, 62] width 28 height 15
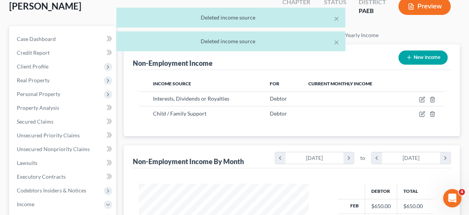
scroll to position [381792, 381742]
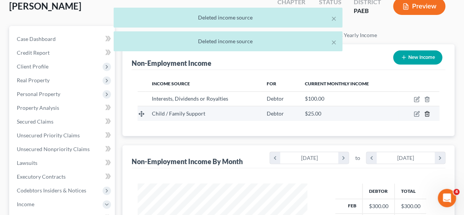
click at [429, 112] on icon "button" at bounding box center [428, 114] width 6 height 6
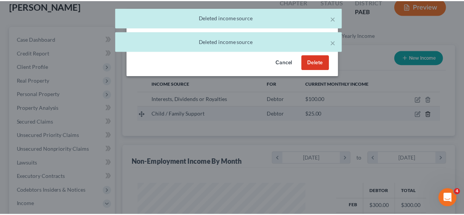
scroll to position [136, 187]
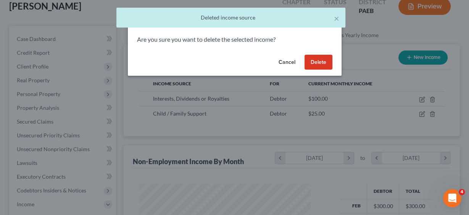
click at [317, 59] on button "Delete" at bounding box center [319, 62] width 28 height 15
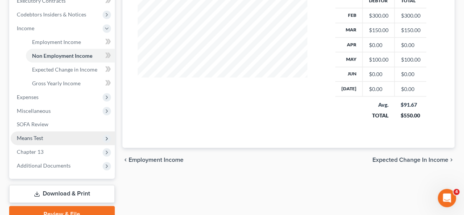
scroll to position [244, 0]
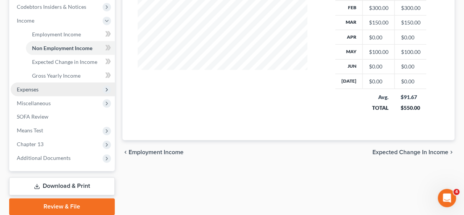
click at [30, 84] on span "Expenses" at bounding box center [63, 89] width 104 height 14
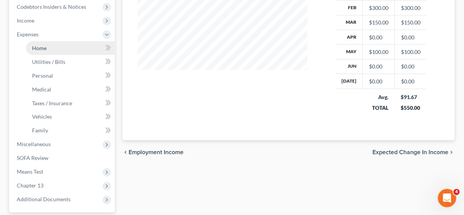
click at [42, 49] on span "Home" at bounding box center [39, 48] width 15 height 6
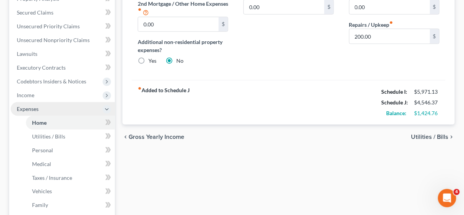
scroll to position [183, 0]
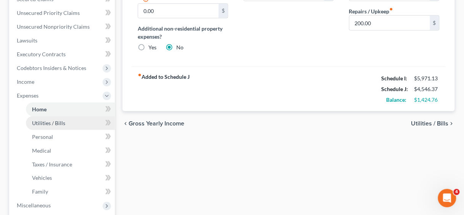
click at [46, 124] on span "Utilities / Bills" at bounding box center [48, 123] width 33 height 6
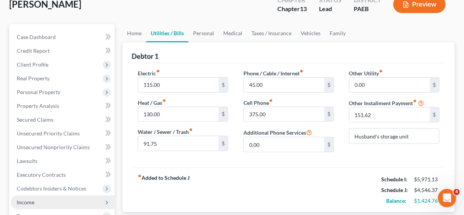
scroll to position [61, 0]
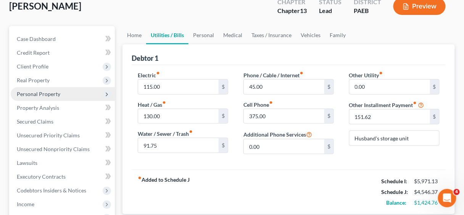
click at [43, 91] on span "Personal Property" at bounding box center [39, 94] width 44 height 6
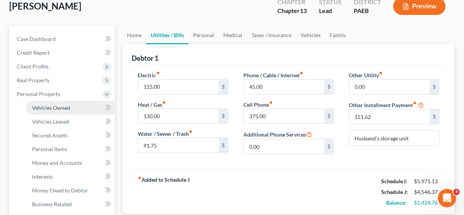
click at [57, 105] on span "Vehicles Owned" at bounding box center [51, 107] width 38 height 6
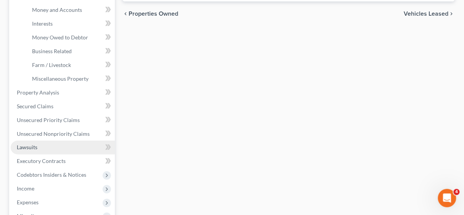
scroll to position [275, 0]
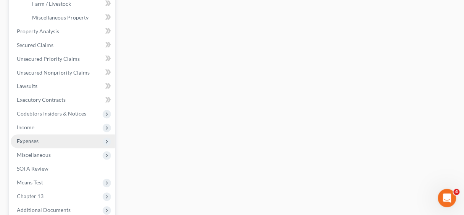
click at [34, 142] on span "Expenses" at bounding box center [28, 141] width 22 height 6
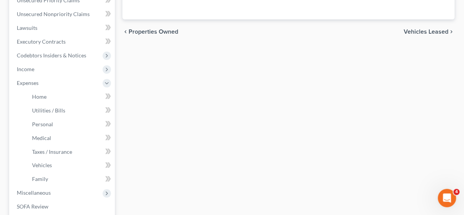
scroll to position [183, 0]
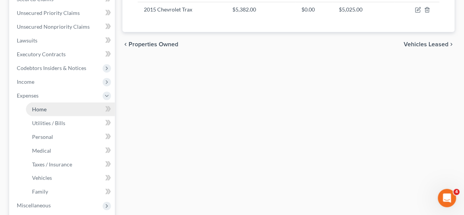
click at [40, 107] on span "Home" at bounding box center [39, 109] width 15 height 6
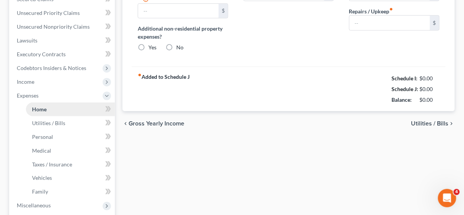
type input "1,433.00"
type input "0.00"
radio input "true"
type input "0.00"
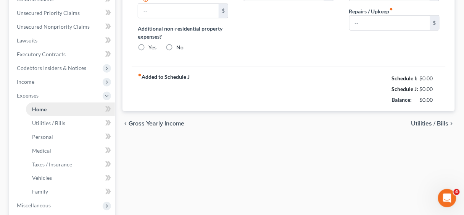
type input "0.00"
type input "200.00"
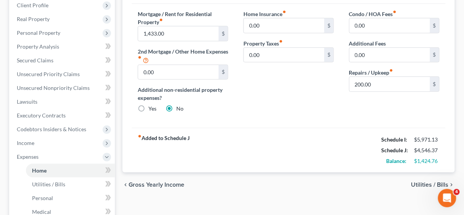
scroll to position [92, 0]
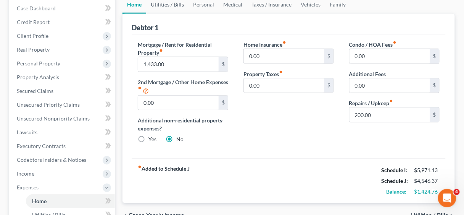
click at [171, 6] on link "Utilities / Bills" at bounding box center [167, 4] width 42 height 18
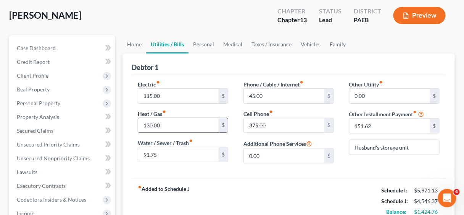
scroll to position [61, 0]
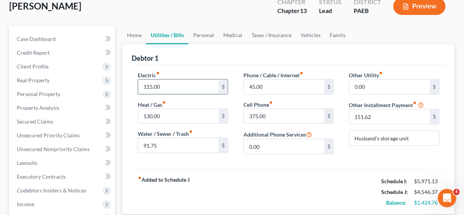
click at [184, 84] on input "115.00" at bounding box center [178, 86] width 81 height 15
drag, startPoint x: 184, startPoint y: 84, endPoint x: 142, endPoint y: 80, distance: 42.6
click at [142, 80] on input "115.00" at bounding box center [178, 86] width 81 height 15
click at [174, 84] on input "115.00" at bounding box center [178, 86] width 81 height 15
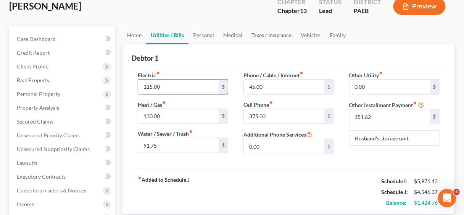
drag, startPoint x: 174, startPoint y: 84, endPoint x: 142, endPoint y: 84, distance: 31.7
click at [142, 84] on input "115.00" at bounding box center [178, 86] width 81 height 15
click at [173, 87] on input "115.00" at bounding box center [178, 86] width 81 height 15
drag, startPoint x: 172, startPoint y: 87, endPoint x: 181, endPoint y: 86, distance: 9.2
click at [136, 85] on div "Electric fiber_manual_record 115.00 $ Heat / Gas fiber_manual_record 130.00 $ W…" at bounding box center [183, 115] width 106 height 89
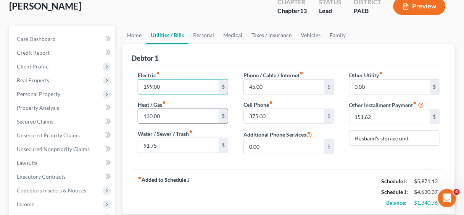
type input "199.00"
click at [173, 113] on input "130.00" at bounding box center [178, 116] width 81 height 15
click at [178, 110] on input "130.00" at bounding box center [178, 116] width 81 height 15
drag, startPoint x: 178, startPoint y: 113, endPoint x: 142, endPoint y: 113, distance: 35.9
click at [142, 113] on input "130.00" at bounding box center [178, 116] width 81 height 15
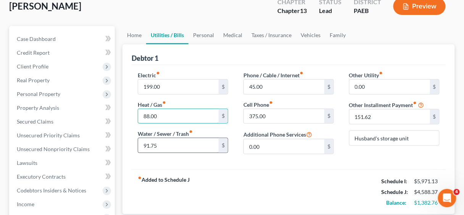
type input "88.00"
click at [170, 142] on input "91.75" at bounding box center [178, 145] width 81 height 15
click at [181, 145] on input "91.75" at bounding box center [178, 145] width 81 height 15
drag, startPoint x: 181, startPoint y: 145, endPoint x: 138, endPoint y: 142, distance: 42.9
click at [138, 142] on input "91.75" at bounding box center [178, 145] width 81 height 15
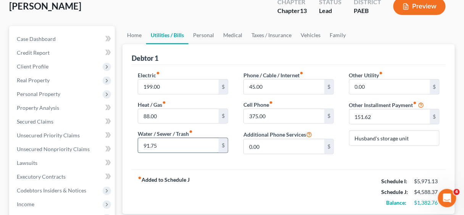
click at [193, 139] on input "91.75" at bounding box center [178, 145] width 81 height 15
drag, startPoint x: 191, startPoint y: 142, endPoint x: 131, endPoint y: 143, distance: 59.2
click at [131, 143] on div "Electric fiber_manual_record 199.00 $ Heat / Gas fiber_manual_record 88.00 $ Wa…" at bounding box center [183, 115] width 106 height 89
click at [224, 155] on div "Electric fiber_manual_record 199.00 $ Heat / Gas fiber_manual_record 88.00 $ Wa…" at bounding box center [183, 115] width 106 height 89
click at [178, 144] on input "92.00" at bounding box center [178, 145] width 81 height 15
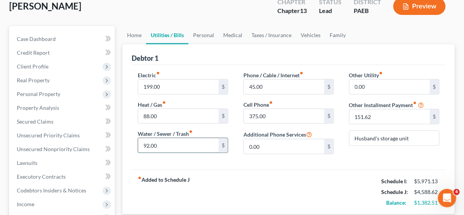
drag, startPoint x: 178, startPoint y: 144, endPoint x: 144, endPoint y: 139, distance: 34.3
click at [144, 139] on input "92.00" at bounding box center [178, 145] width 81 height 15
click at [168, 140] on input "92.00" at bounding box center [178, 145] width 81 height 15
drag, startPoint x: 168, startPoint y: 140, endPoint x: 142, endPoint y: 141, distance: 26.7
click at [142, 141] on input "92.00" at bounding box center [178, 145] width 81 height 15
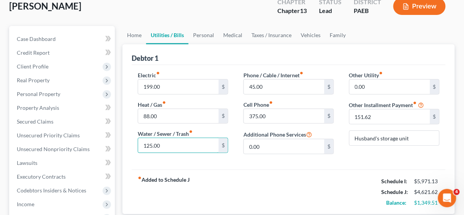
type input "125.00"
click at [180, 169] on div "fiber_manual_record Added to Schedule J Schedule I: $5,971.13 Schedule J: $4,62…" at bounding box center [289, 191] width 314 height 45
click at [185, 143] on input "125.00" at bounding box center [178, 145] width 81 height 15
click at [276, 89] on input "45.00" at bounding box center [284, 86] width 81 height 15
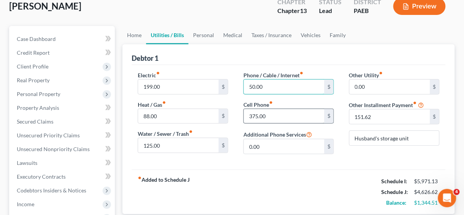
type input "50.00"
click at [281, 114] on input "375.00" at bounding box center [284, 116] width 81 height 15
type input "325.00"
click at [312, 180] on div "fiber_manual_record Added to Schedule J Schedule I: $5,971.13 Schedule J: $4,57…" at bounding box center [289, 191] width 314 height 45
click at [208, 32] on link "Personal" at bounding box center [204, 35] width 30 height 18
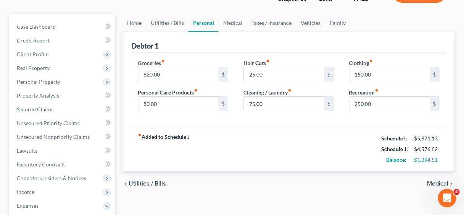
scroll to position [92, 0]
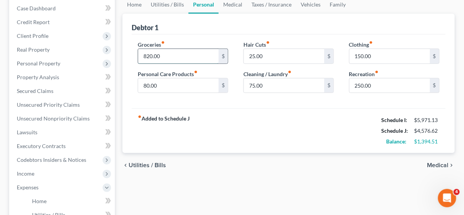
click at [180, 50] on input "820.00" at bounding box center [178, 56] width 81 height 15
click at [182, 53] on input "820.00" at bounding box center [178, 56] width 81 height 15
click at [171, 49] on input "820.00" at bounding box center [178, 56] width 81 height 15
click at [166, 84] on input "80.00" at bounding box center [178, 85] width 81 height 15
click at [274, 81] on input "75.00" at bounding box center [284, 85] width 81 height 15
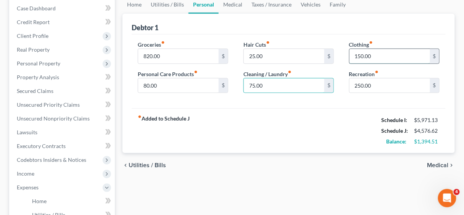
click at [378, 54] on input "150.00" at bounding box center [390, 56] width 81 height 15
click at [377, 84] on input "250.00" at bounding box center [390, 85] width 81 height 15
click at [289, 52] on input "25.00" at bounding box center [284, 56] width 81 height 15
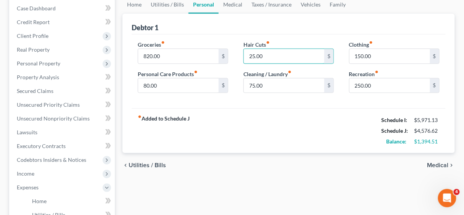
drag, startPoint x: 289, startPoint y: 52, endPoint x: 335, endPoint y: 50, distance: 46.2
click at [241, 51] on div "Hair Cuts fiber_manual_record 25.00 $ Cleaning / Laundry fiber_manual_record 75…" at bounding box center [289, 69] width 106 height 59
click at [281, 55] on input "25.00" at bounding box center [284, 56] width 81 height 15
drag, startPoint x: 281, startPoint y: 55, endPoint x: 259, endPoint y: 55, distance: 22.2
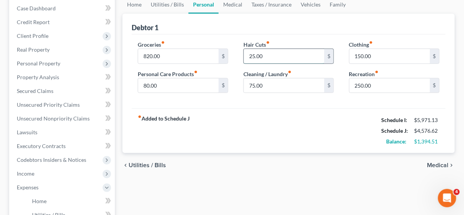
click at [259, 55] on input "25.00" at bounding box center [284, 56] width 81 height 15
click at [237, 1] on link "Medical" at bounding box center [233, 4] width 28 height 18
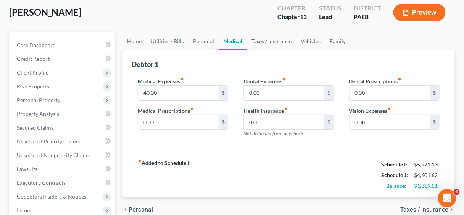
scroll to position [61, 0]
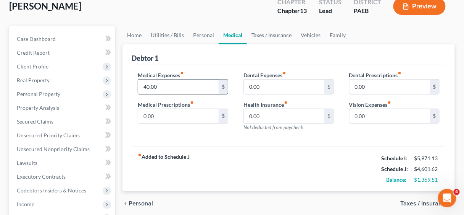
click at [178, 85] on input "40.00" at bounding box center [178, 86] width 81 height 15
click at [175, 84] on input "40.00" at bounding box center [178, 86] width 81 height 15
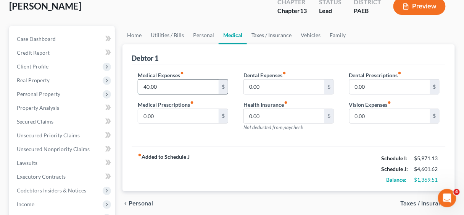
click at [137, 84] on div "Medical Expenses fiber_manual_record 40.00 $ Medical Prescriptions fiber_manual…" at bounding box center [183, 104] width 106 height 66
click at [173, 86] on input "40.00" at bounding box center [178, 86] width 81 height 15
drag, startPoint x: 173, startPoint y: 86, endPoint x: 142, endPoint y: 85, distance: 31.3
click at [142, 85] on input "40.00" at bounding box center [178, 86] width 81 height 15
click at [179, 87] on input "40.00" at bounding box center [178, 86] width 81 height 15
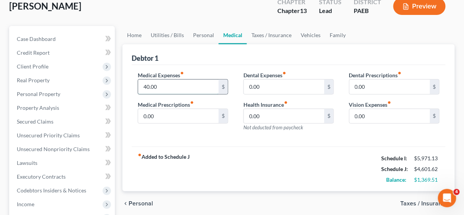
drag, startPoint x: 179, startPoint y: 87, endPoint x: 139, endPoint y: 85, distance: 39.7
click at [139, 85] on input "40.00" at bounding box center [178, 86] width 81 height 15
click at [183, 86] on input "40.00" at bounding box center [178, 86] width 81 height 15
click at [176, 91] on input "40.00" at bounding box center [178, 86] width 81 height 15
drag, startPoint x: 165, startPoint y: 88, endPoint x: 192, endPoint y: 86, distance: 27.2
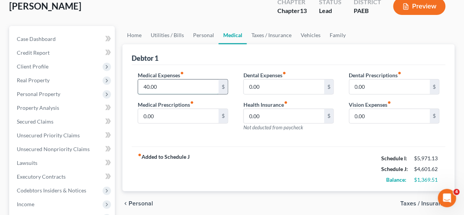
click at [142, 84] on input "40.00" at bounding box center [178, 86] width 81 height 15
click at [191, 86] on input "40.00" at bounding box center [178, 86] width 81 height 15
drag, startPoint x: 191, startPoint y: 86, endPoint x: 140, endPoint y: 85, distance: 51.6
click at [140, 85] on input "40.00" at bounding box center [178, 86] width 81 height 15
click at [165, 115] on input "0.00" at bounding box center [178, 116] width 81 height 15
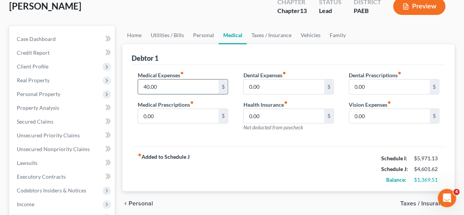
click at [170, 80] on input "40.00" at bounding box center [178, 86] width 81 height 15
click at [171, 84] on input "40.00" at bounding box center [178, 86] width 81 height 15
drag, startPoint x: 171, startPoint y: 84, endPoint x: 144, endPoint y: 84, distance: 27.1
click at [144, 84] on input "40.00" at bounding box center [178, 86] width 81 height 15
click at [171, 114] on input "0.00" at bounding box center [178, 116] width 81 height 15
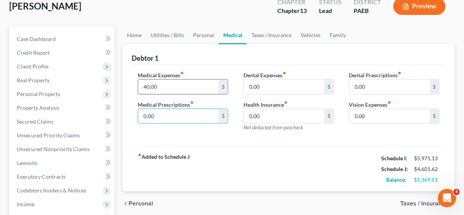
click at [168, 87] on input "40.00" at bounding box center [178, 86] width 81 height 15
click at [168, 114] on input "0.00" at bounding box center [178, 116] width 81 height 15
click at [168, 84] on input "20.00" at bounding box center [178, 86] width 81 height 15
click at [167, 110] on input "0.00" at bounding box center [178, 116] width 81 height 15
click at [174, 131] on div "Medical Expenses fiber_manual_record 40.00 $ Medical Prescriptions fiber_manual…" at bounding box center [183, 104] width 106 height 66
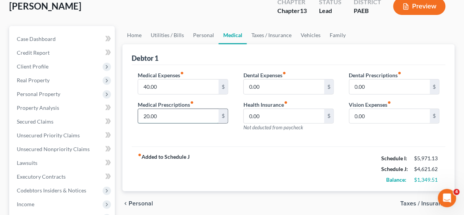
click at [182, 112] on input "20.00" at bounding box center [178, 116] width 81 height 15
click at [168, 85] on input "40.00" at bounding box center [178, 86] width 81 height 15
click at [170, 115] on input "20.00" at bounding box center [178, 116] width 81 height 15
click at [169, 115] on input "20.00" at bounding box center [178, 116] width 81 height 15
click at [281, 82] on input "0.00" at bounding box center [284, 86] width 81 height 15
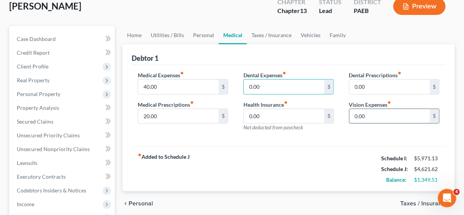
click at [371, 109] on input "0.00" at bounding box center [390, 116] width 81 height 15
click at [372, 114] on input "0.00" at bounding box center [390, 116] width 81 height 15
drag, startPoint x: 372, startPoint y: 114, endPoint x: 350, endPoint y: 114, distance: 22.2
click at [350, 114] on input "0.00" at bounding box center [390, 116] width 81 height 15
click at [370, 110] on input "0.00" at bounding box center [390, 116] width 81 height 15
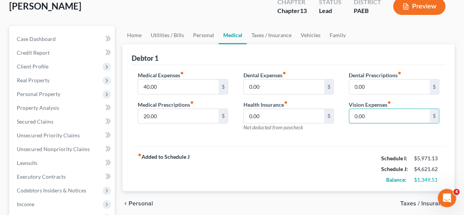
drag, startPoint x: 371, startPoint y: 111, endPoint x: 346, endPoint y: 113, distance: 25.0
click at [346, 113] on div "Dental Prescriptions fiber_manual_record 0.00 $ Vision Expenses fiber_manual_re…" at bounding box center [395, 104] width 106 height 66
click at [279, 32] on link "Taxes / Insurance" at bounding box center [271, 35] width 49 height 18
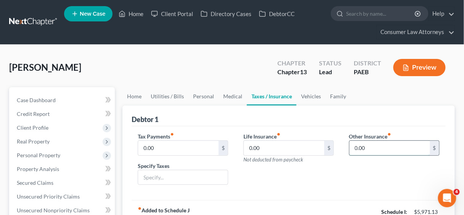
click at [370, 148] on input "0.00" at bounding box center [390, 148] width 81 height 15
click at [308, 95] on link "Vehicles" at bounding box center [311, 96] width 29 height 18
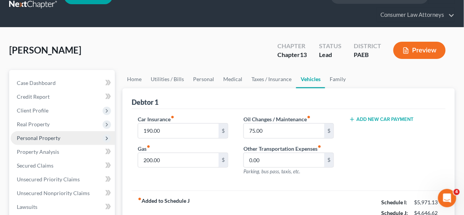
scroll to position [31, 0]
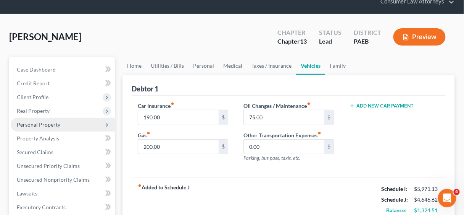
click at [37, 125] on span "Personal Property" at bounding box center [39, 124] width 44 height 6
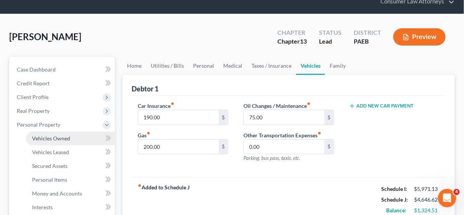
drag, startPoint x: 49, startPoint y: 137, endPoint x: 98, endPoint y: 140, distance: 49.4
click at [49, 137] on span "Vehicles Owned" at bounding box center [51, 138] width 38 height 6
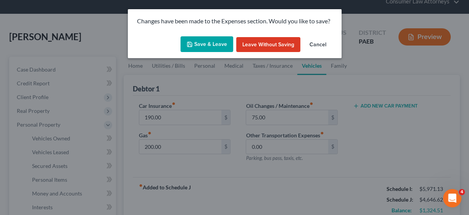
click at [208, 47] on button "Save & Leave" at bounding box center [207, 44] width 53 height 16
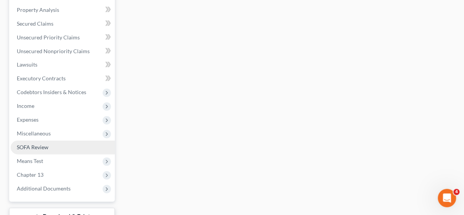
scroll to position [306, 0]
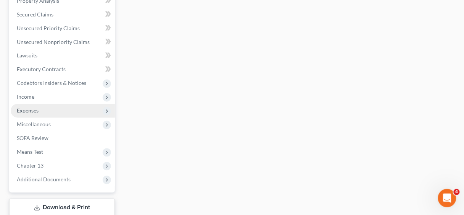
click at [33, 107] on span "Expenses" at bounding box center [28, 110] width 22 height 6
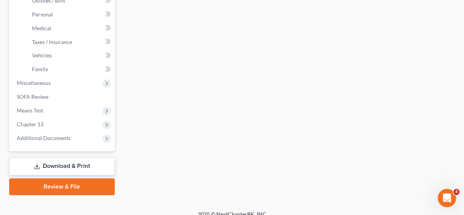
scroll to position [168, 0]
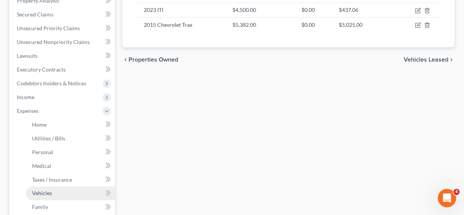
click at [39, 191] on span "Vehicles" at bounding box center [42, 193] width 20 height 6
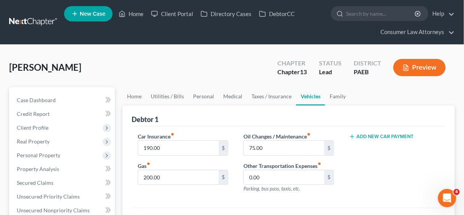
click at [391, 135] on button "Add New Car Payment" at bounding box center [381, 136] width 65 height 6
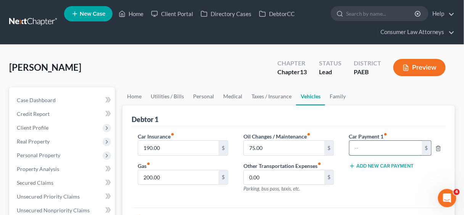
click at [386, 143] on input "text" at bounding box center [386, 148] width 73 height 15
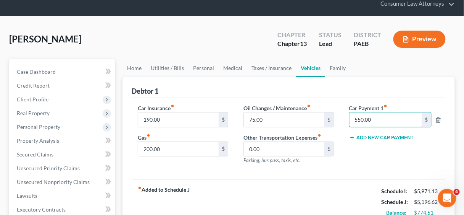
scroll to position [153, 0]
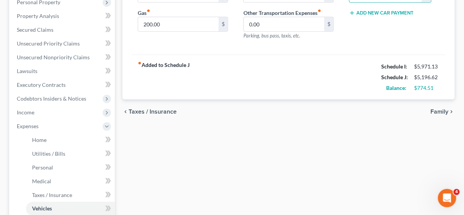
click at [371, 78] on div "fiber_manual_record Added to Schedule J Schedule I: $5,971.13 Schedule J: $5,19…" at bounding box center [289, 77] width 314 height 45
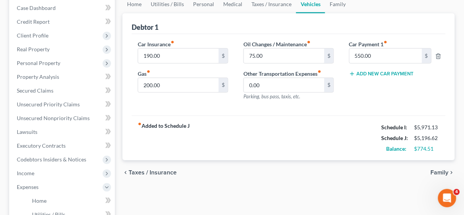
scroll to position [92, 0]
click at [375, 95] on div "Car Payment 1 fiber_manual_record 550.00 $ Add New Car Payment" at bounding box center [395, 73] width 106 height 66
click at [339, 2] on link "Family" at bounding box center [337, 4] width 25 height 18
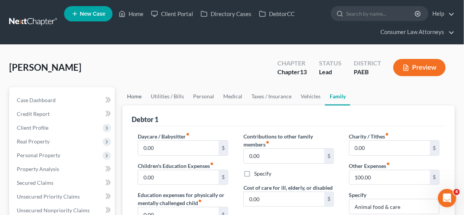
click at [135, 96] on link "Home" at bounding box center [135, 96] width 24 height 18
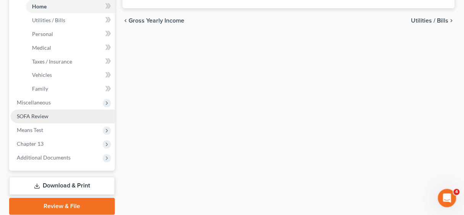
scroll to position [306, 0]
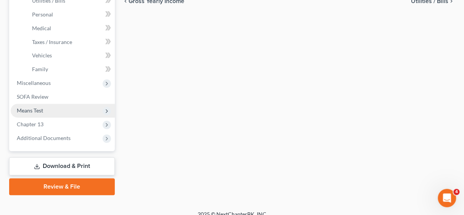
click at [35, 109] on span "Means Test" at bounding box center [30, 110] width 26 height 6
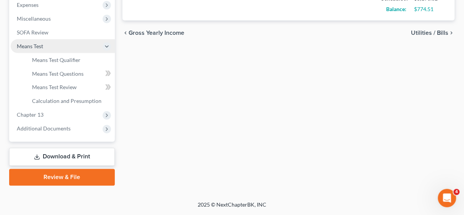
scroll to position [272, 0]
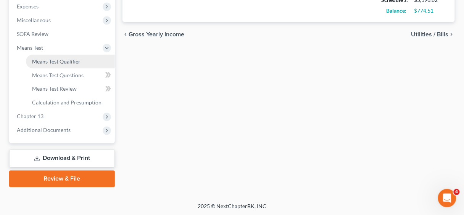
click at [66, 64] on span "Means Test Qualifier" at bounding box center [56, 61] width 49 height 6
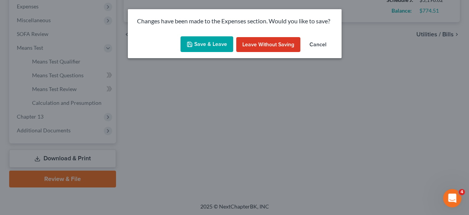
click at [203, 43] on button "Save & Leave" at bounding box center [207, 44] width 53 height 16
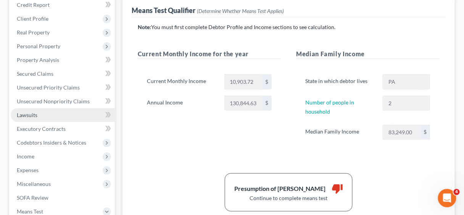
scroll to position [122, 0]
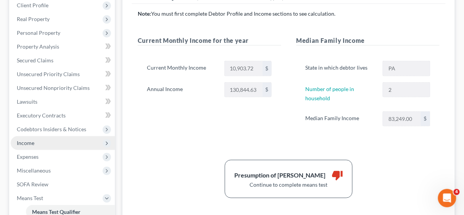
click at [26, 142] on span "Income" at bounding box center [26, 142] width 18 height 6
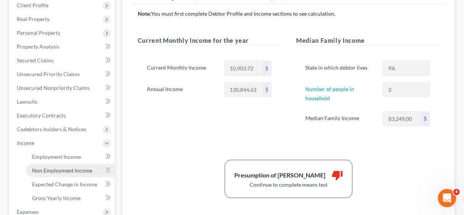
click at [57, 171] on span "Non Employment Income" at bounding box center [62, 170] width 60 height 6
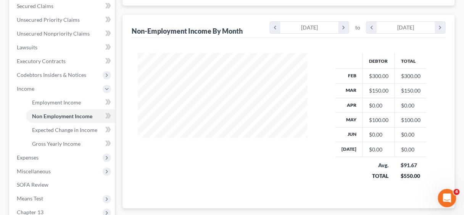
scroll to position [183, 0]
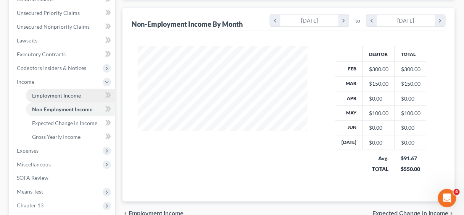
click at [59, 95] on span "Employment Income" at bounding box center [56, 95] width 49 height 6
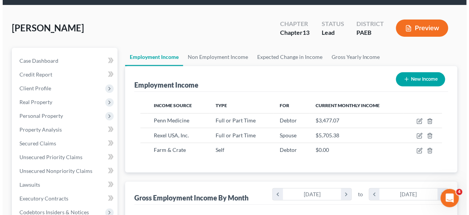
scroll to position [61, 0]
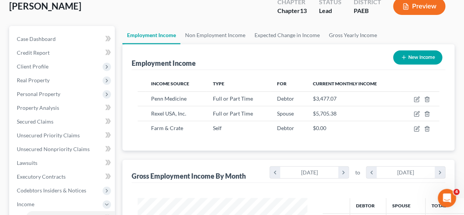
click at [416, 54] on button "New Income" at bounding box center [418, 57] width 49 height 14
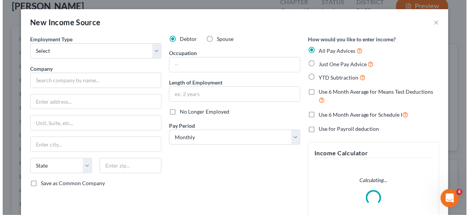
scroll to position [136, 187]
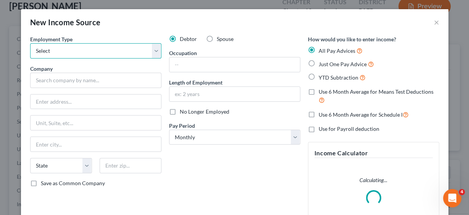
click at [156, 50] on select "Select Full or [DEMOGRAPHIC_DATA] Employment Self Employment" at bounding box center [95, 50] width 131 height 15
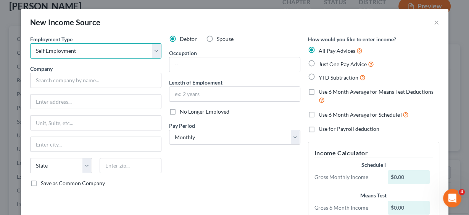
click at [30, 43] on select "Select Full or [DEMOGRAPHIC_DATA] Employment Self Employment" at bounding box center [95, 50] width 131 height 15
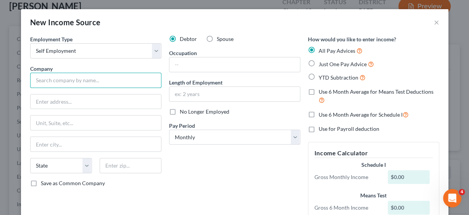
click at [75, 81] on input "text" at bounding box center [95, 80] width 131 height 15
click at [56, 81] on input "text" at bounding box center [95, 80] width 131 height 15
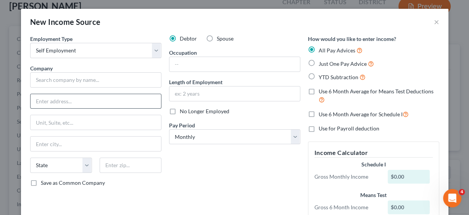
scroll to position [0, 0]
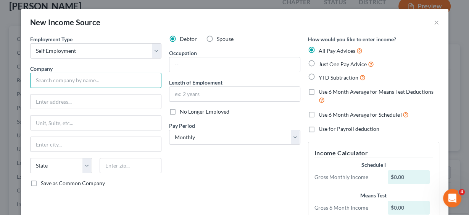
click at [66, 80] on input "text" at bounding box center [95, 80] width 131 height 15
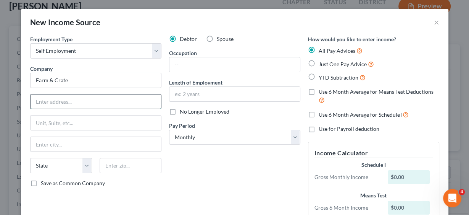
click at [50, 103] on input "text" at bounding box center [96, 101] width 131 height 15
click at [82, 78] on input "Farm & Crate" at bounding box center [95, 80] width 131 height 15
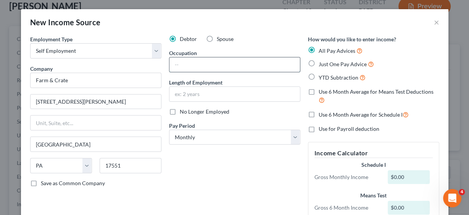
click at [198, 65] on input "text" at bounding box center [235, 64] width 131 height 15
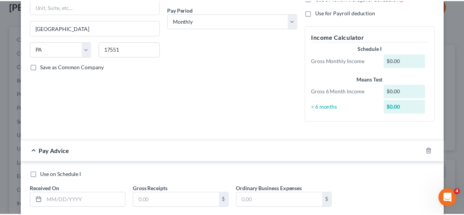
scroll to position [162, 0]
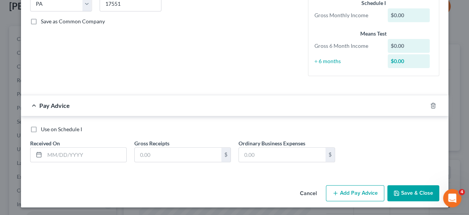
click at [306, 192] on button "Cancel" at bounding box center [308, 193] width 29 height 15
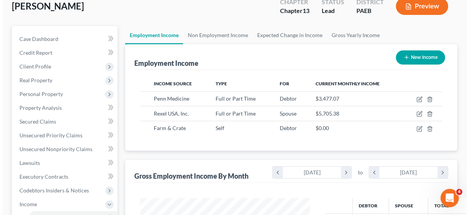
scroll to position [381792, 381742]
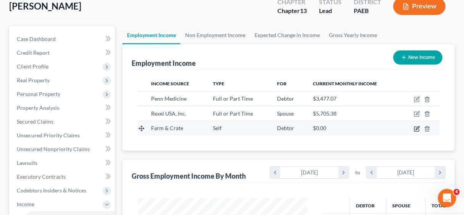
click at [417, 127] on icon "button" at bounding box center [417, 129] width 6 height 6
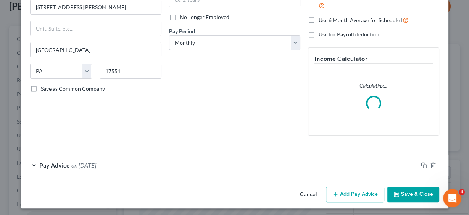
scroll to position [96, 0]
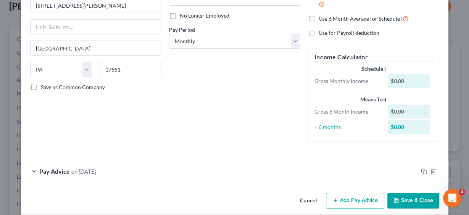
click at [58, 169] on span "Pay Advice" at bounding box center [54, 170] width 31 height 7
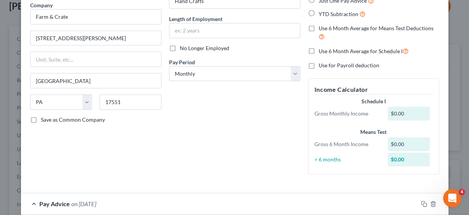
scroll to position [0, 0]
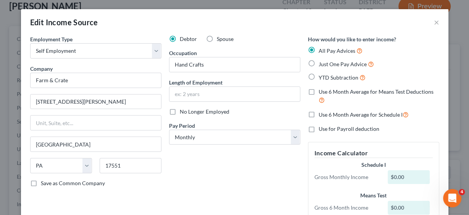
click at [319, 63] on label "Just One Pay Advice" at bounding box center [346, 64] width 55 height 9
click at [322, 63] on input "Just One Pay Advice" at bounding box center [324, 62] width 5 height 5
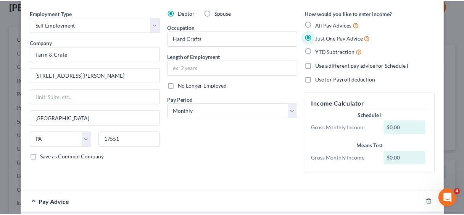
scroll to position [109, 0]
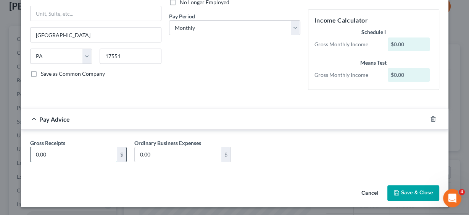
click at [76, 157] on input "0.00" at bounding box center [74, 154] width 87 height 15
click at [189, 155] on input "0.00" at bounding box center [178, 154] width 87 height 15
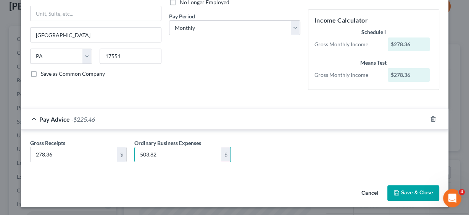
click at [425, 191] on button "Save & Close" at bounding box center [414, 193] width 52 height 16
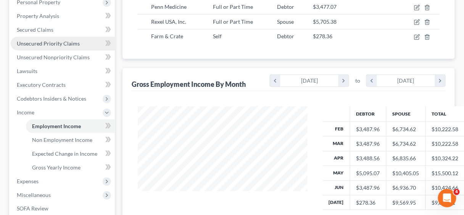
scroll to position [183, 0]
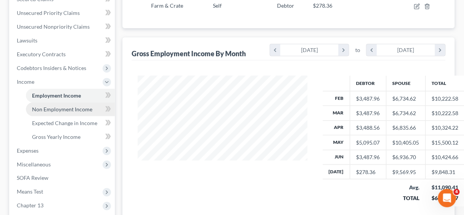
click at [63, 108] on span "Non Employment Income" at bounding box center [62, 109] width 60 height 6
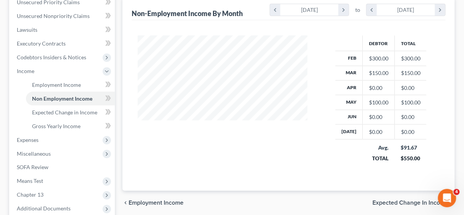
scroll to position [214, 0]
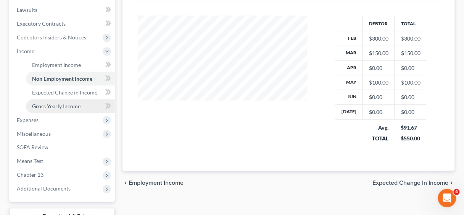
click at [58, 107] on span "Gross Yearly Income" at bounding box center [56, 106] width 49 height 6
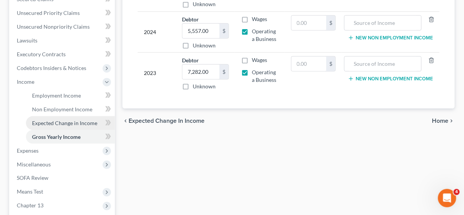
scroll to position [272, 0]
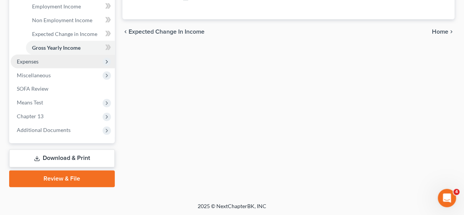
click at [23, 63] on span "Expenses" at bounding box center [28, 61] width 22 height 6
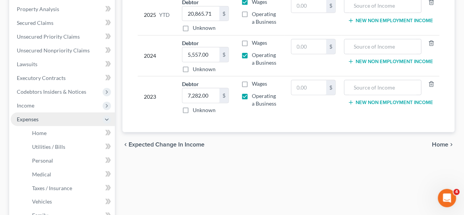
scroll to position [161, 0]
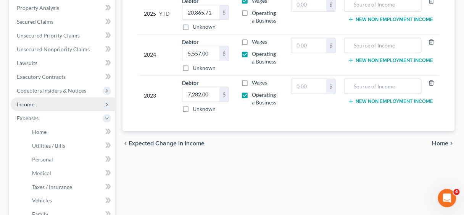
click at [33, 105] on span "Income" at bounding box center [26, 104] width 18 height 6
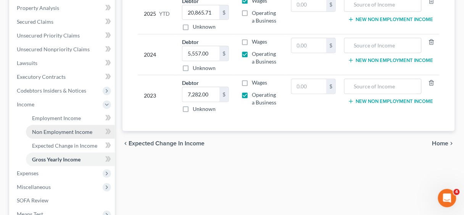
click at [58, 128] on span "Non Employment Income" at bounding box center [62, 131] width 60 height 6
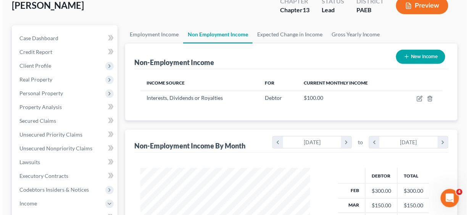
scroll to position [61, 0]
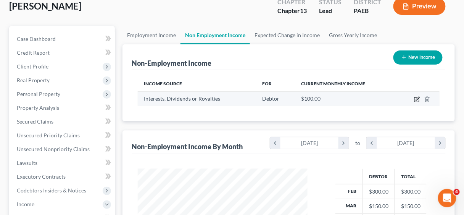
click at [417, 97] on icon "button" at bounding box center [417, 99] width 6 height 6
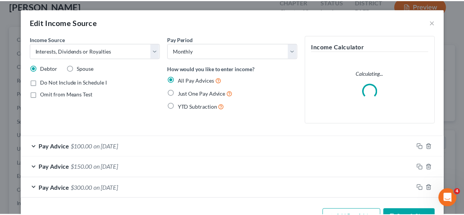
scroll to position [24, 0]
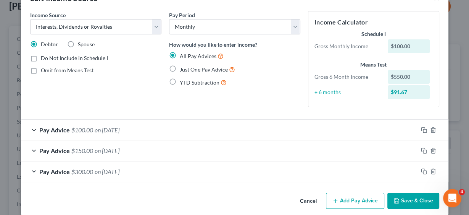
click at [417, 201] on button "Save & Close" at bounding box center [414, 200] width 52 height 16
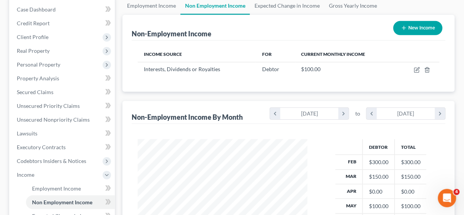
scroll to position [214, 0]
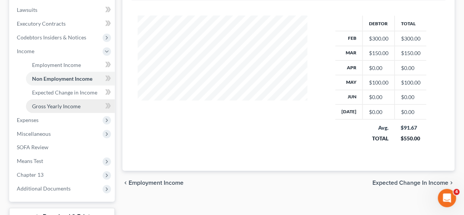
click at [55, 105] on span "Gross Yearly Income" at bounding box center [56, 106] width 49 height 6
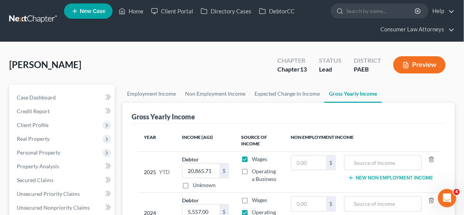
scroll to position [122, 0]
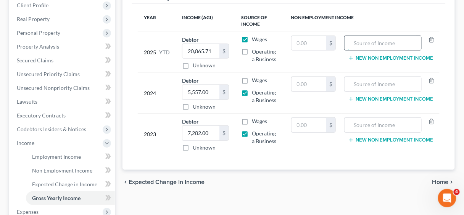
click at [382, 43] on input "text" at bounding box center [383, 43] width 69 height 15
click at [312, 43] on input "text" at bounding box center [309, 43] width 35 height 15
click at [317, 61] on td "550.00 $" at bounding box center [313, 52] width 57 height 41
click at [307, 84] on input "text" at bounding box center [309, 84] width 35 height 15
click at [366, 82] on input "text" at bounding box center [383, 84] width 69 height 15
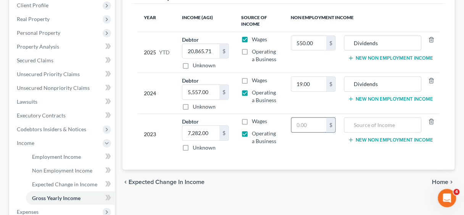
click at [312, 119] on input "text" at bounding box center [309, 125] width 35 height 15
click at [394, 124] on input "text" at bounding box center [383, 125] width 69 height 15
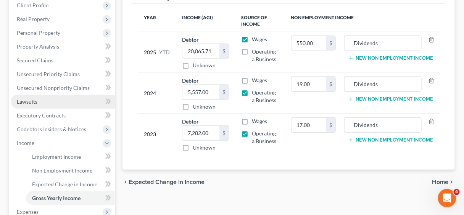
scroll to position [272, 0]
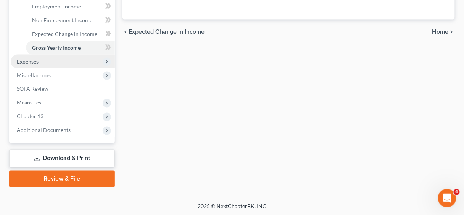
click at [29, 62] on span "Expenses" at bounding box center [28, 61] width 22 height 6
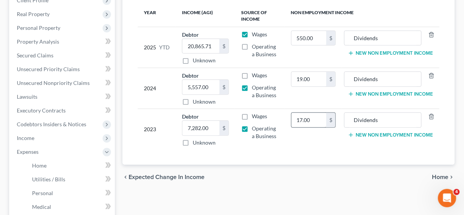
scroll to position [0, 0]
